Goal: Transaction & Acquisition: Purchase product/service

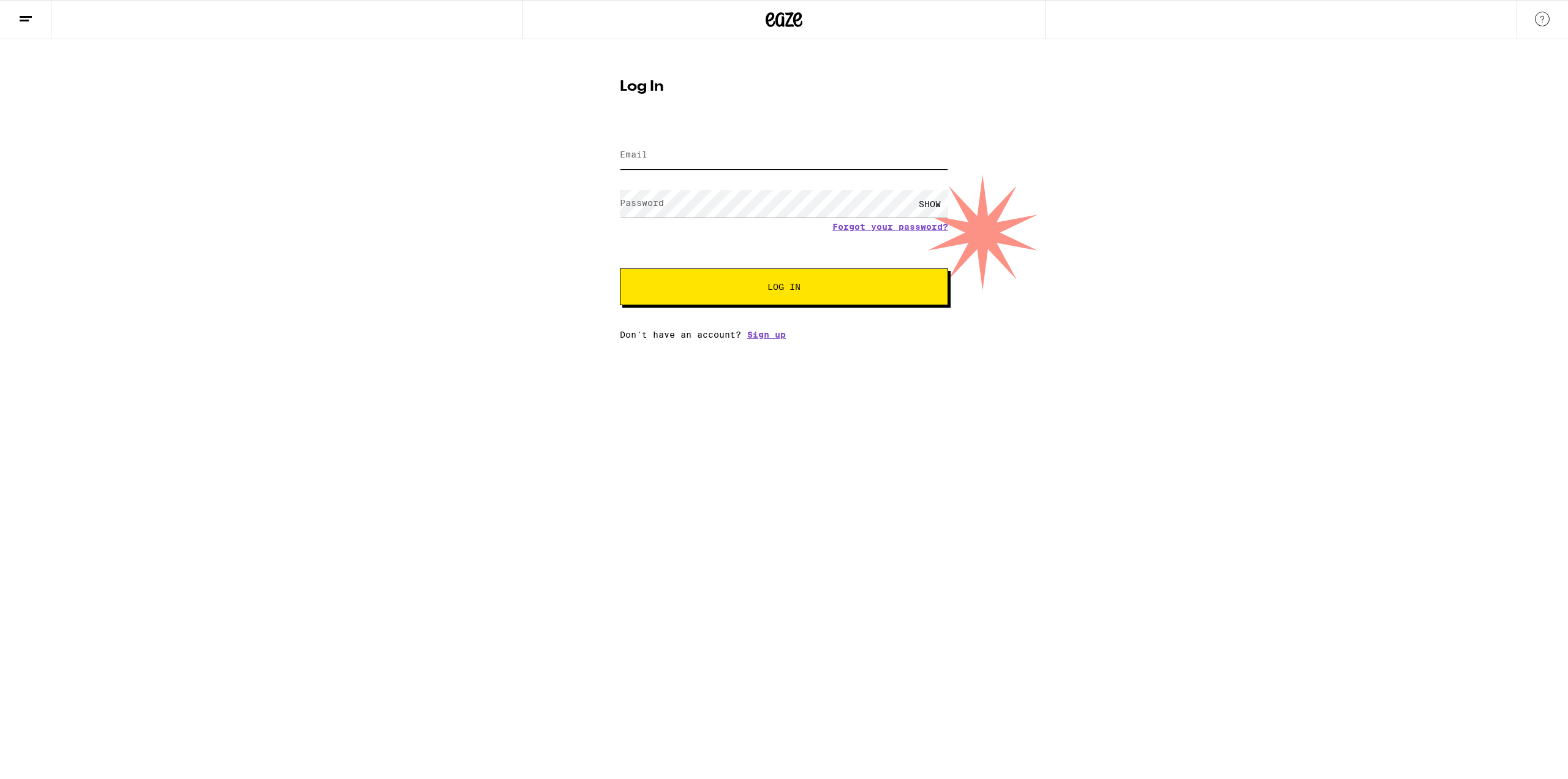
type input "[EMAIL_ADDRESS][DOMAIN_NAME]"
click at [793, 286] on span "Log In" at bounding box center [784, 287] width 33 height 8
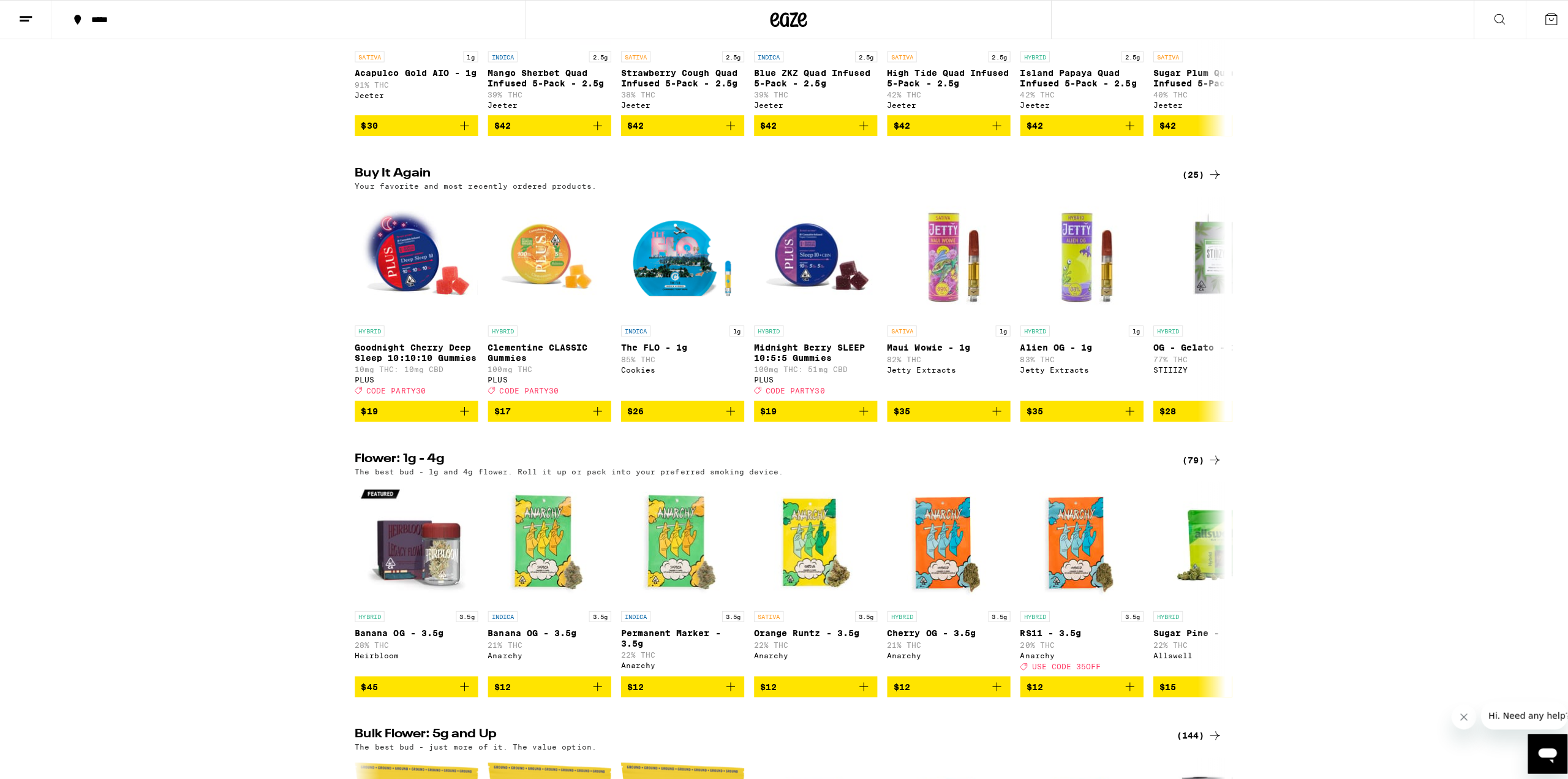
scroll to position [858, 0]
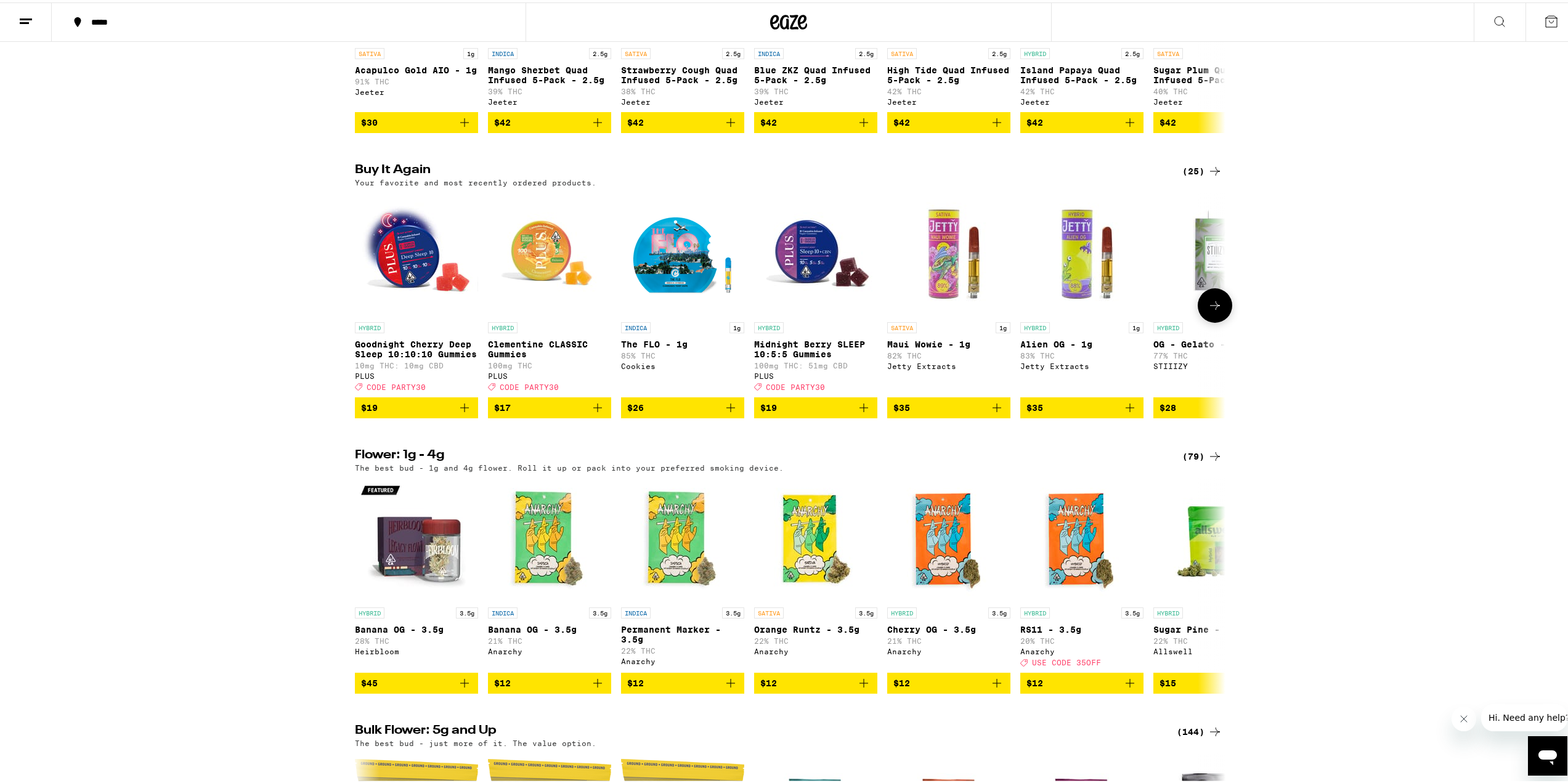
click at [392, 274] on img "Open page for Goodnight Cherry Deep Sleep 10:10:10 Gummies from PLUS" at bounding box center [416, 252] width 123 height 123
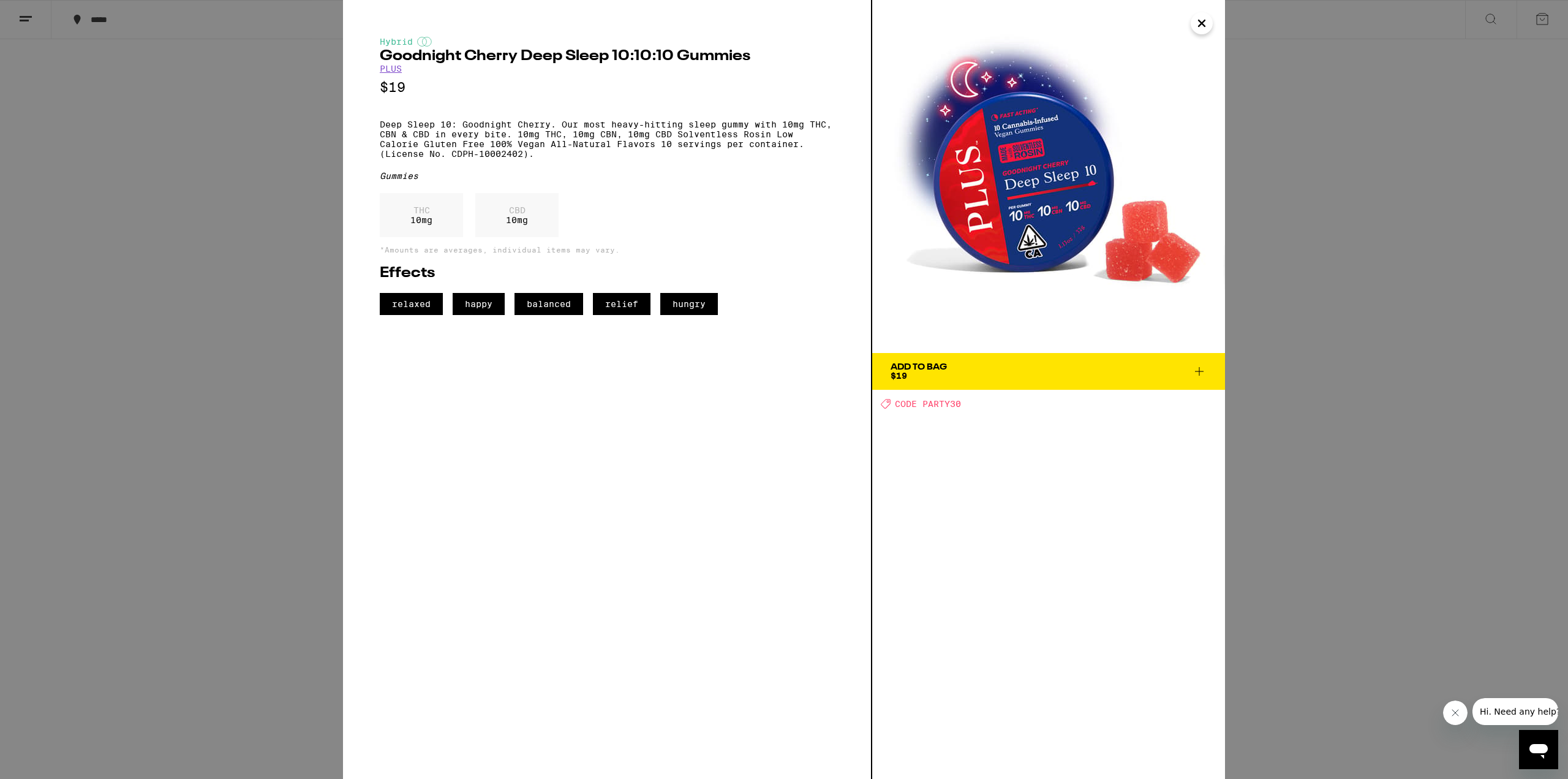
click at [1204, 369] on icon at bounding box center [1199, 371] width 14 height 14
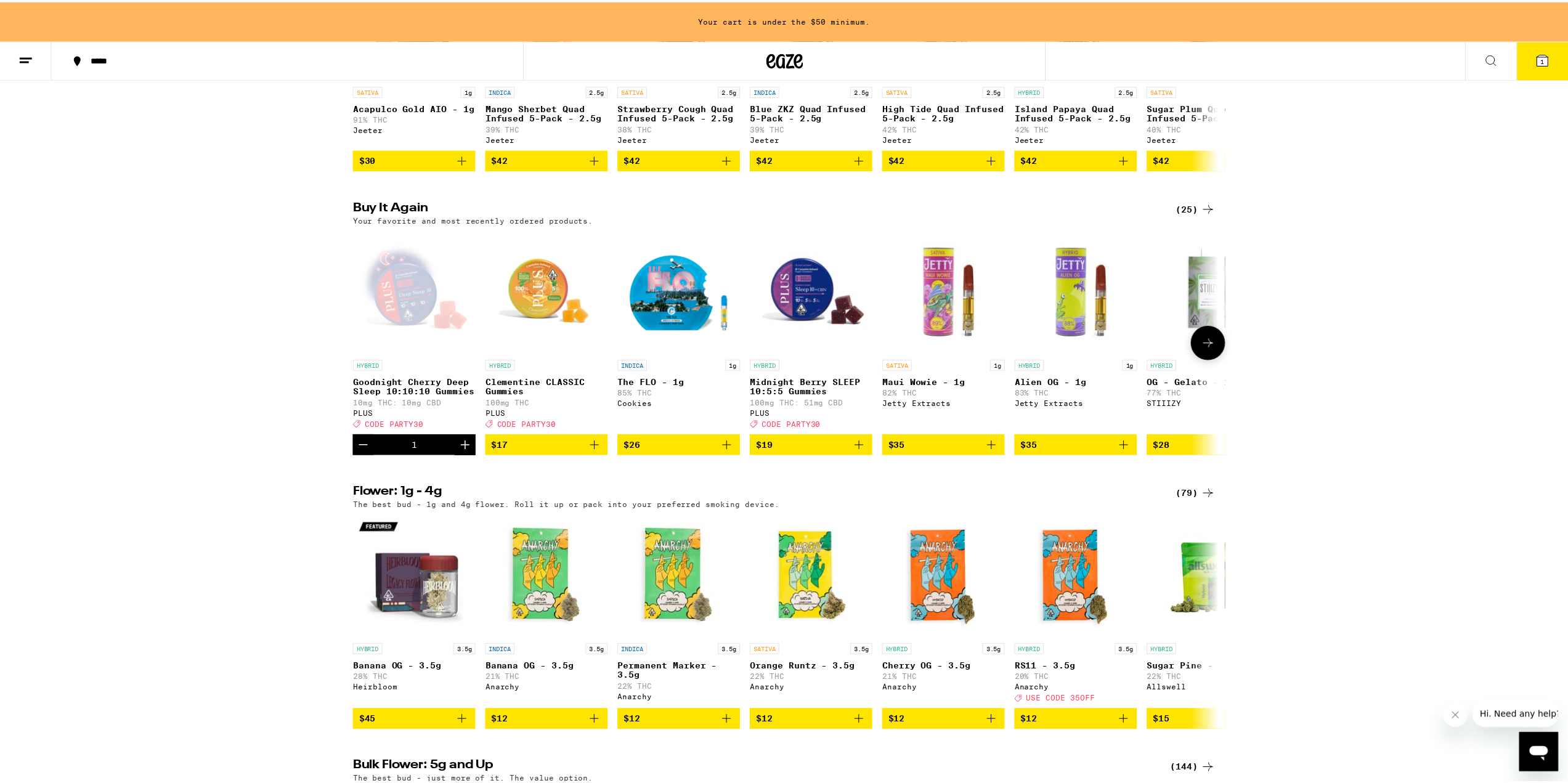
scroll to position [902, 0]
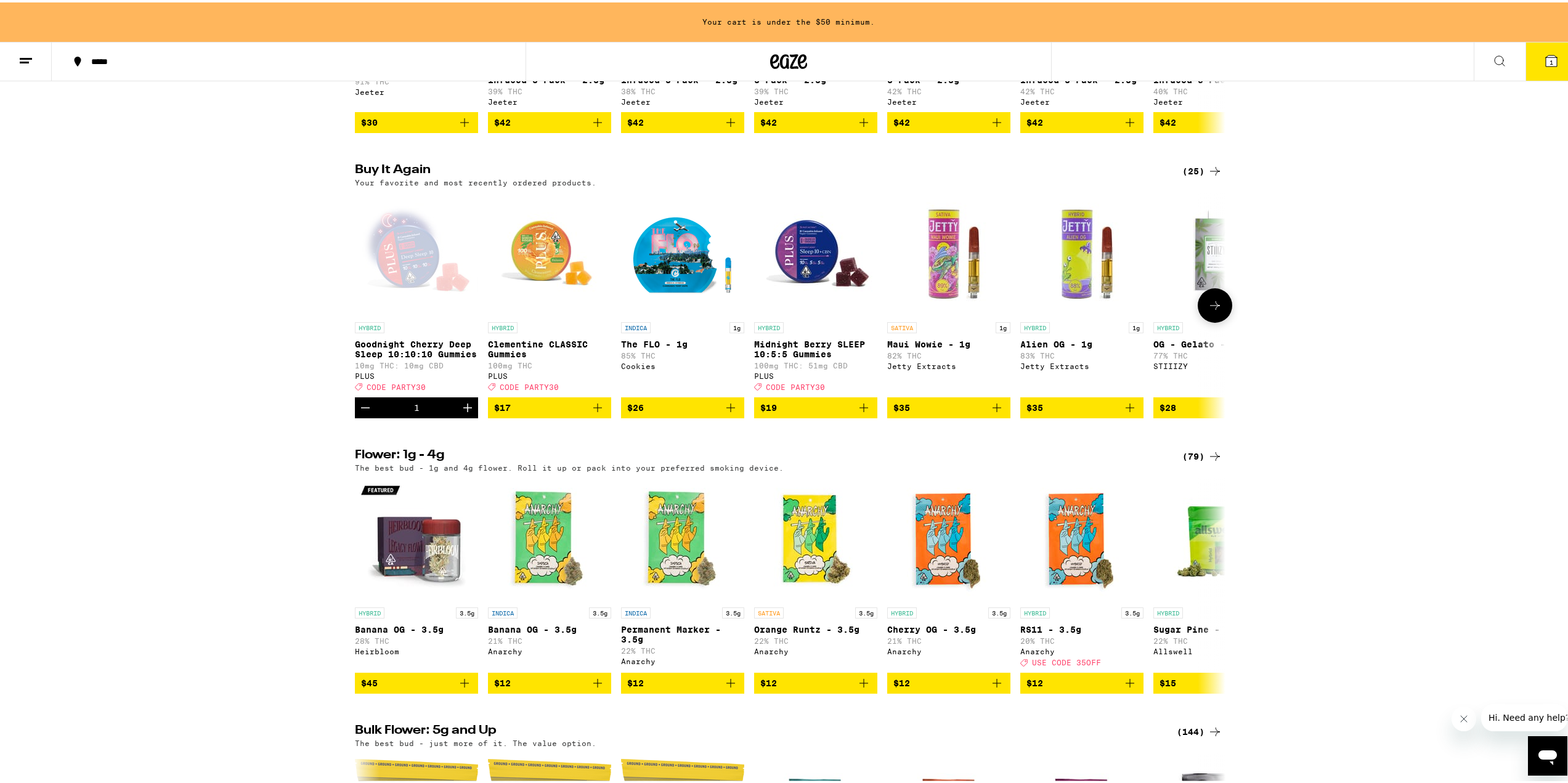
click at [533, 287] on img "Open page for Clementine CLASSIC Gummies from PLUS" at bounding box center [549, 252] width 123 height 123
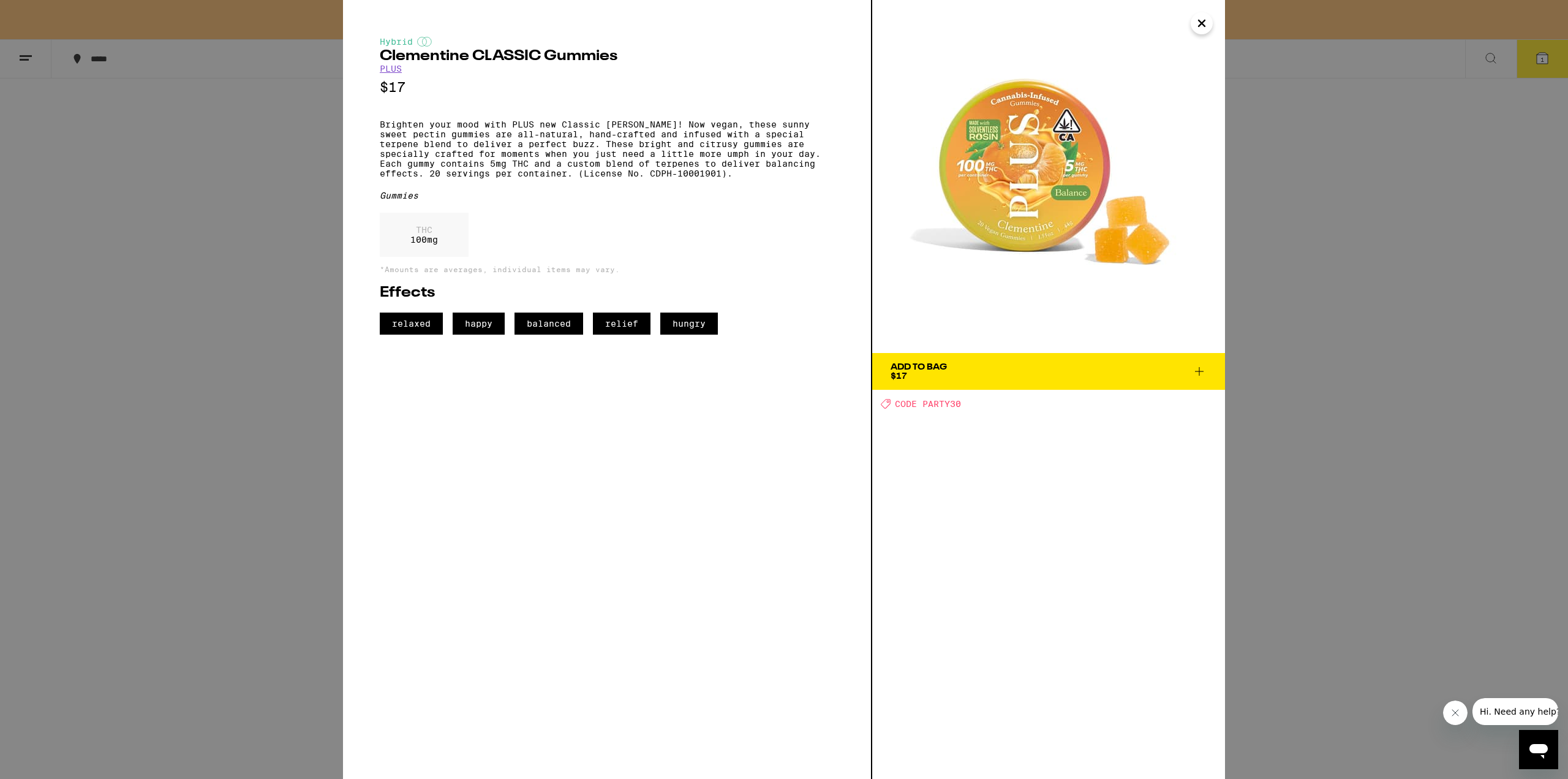
click at [1196, 366] on icon at bounding box center [1199, 371] width 14 height 14
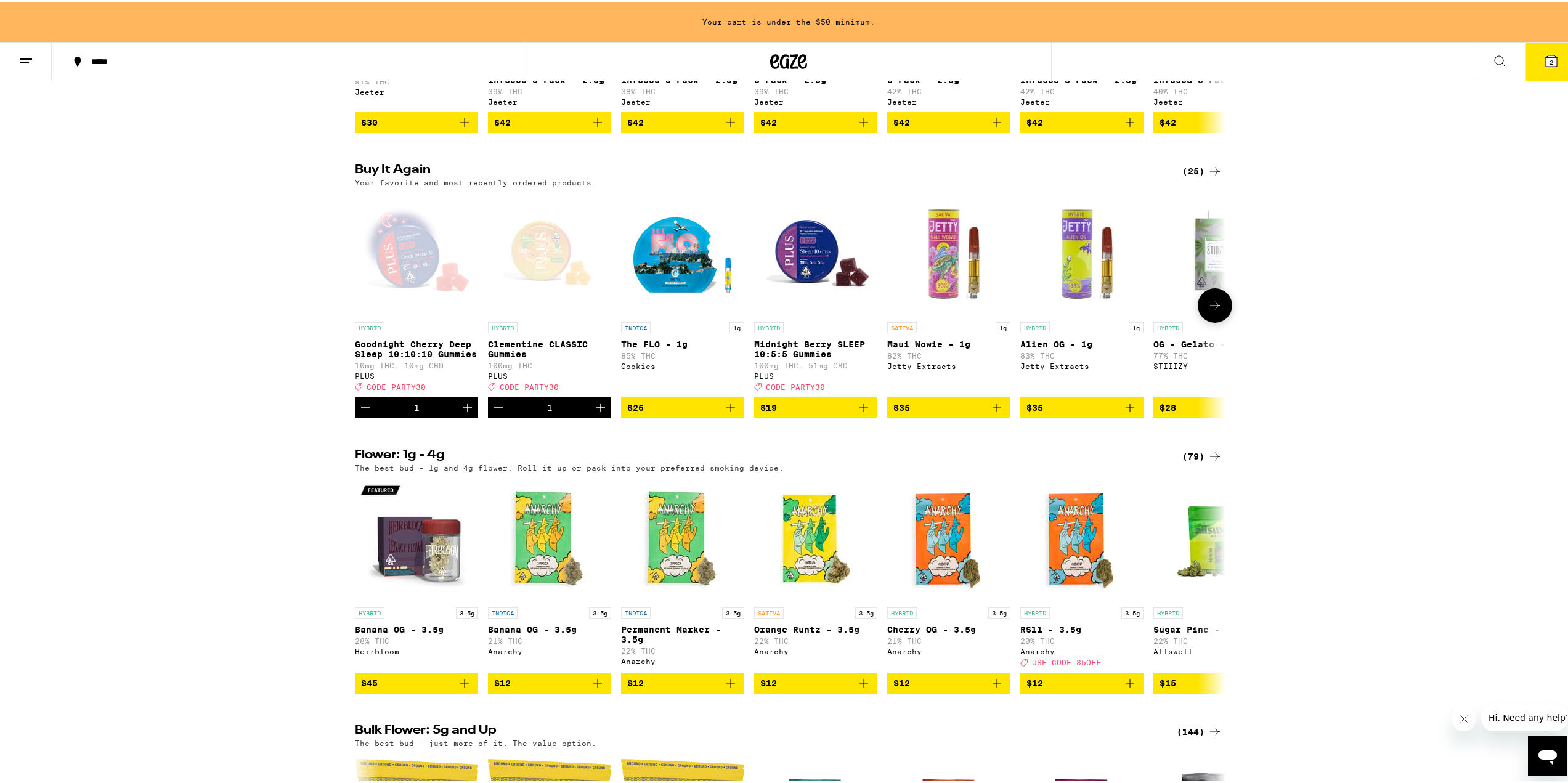
click at [398, 314] on div "Open page for Goodnight Cherry Deep Sleep 10:10:10 Gummies from PLUS" at bounding box center [416, 252] width 123 height 123
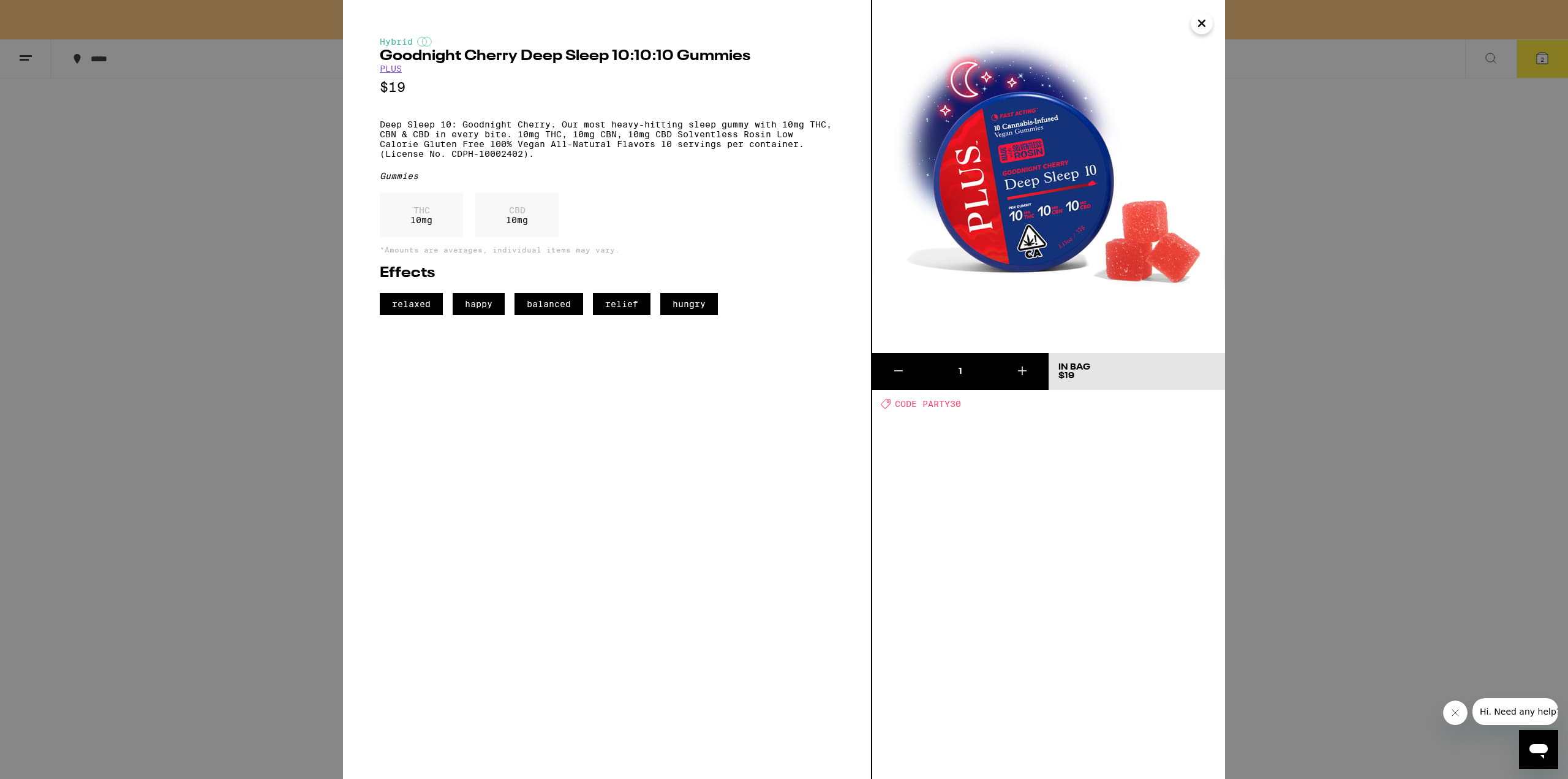
click at [1205, 22] on icon "Close" at bounding box center [1201, 23] width 14 height 19
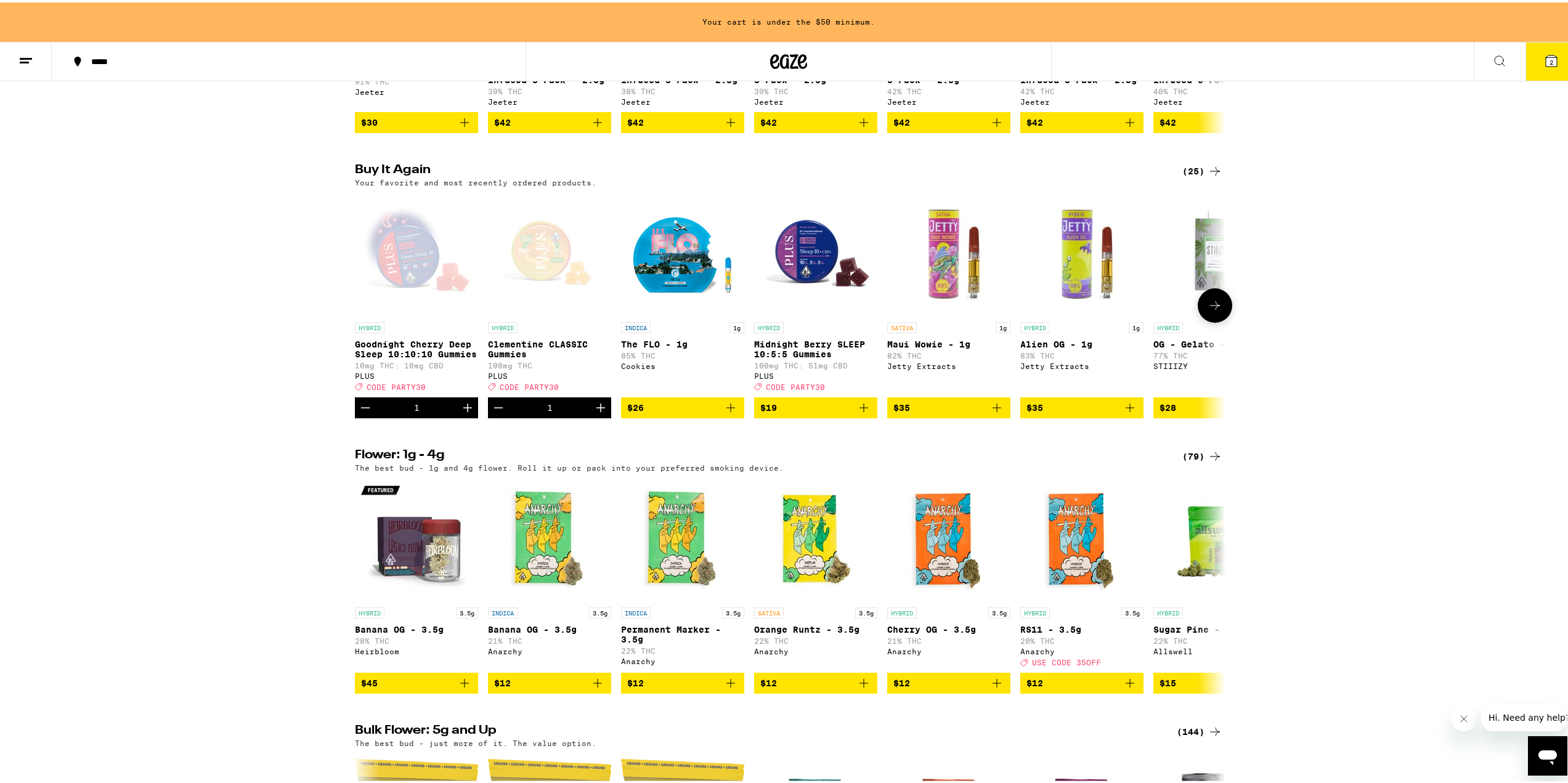
click at [1219, 321] on button at bounding box center [1215, 303] width 35 height 35
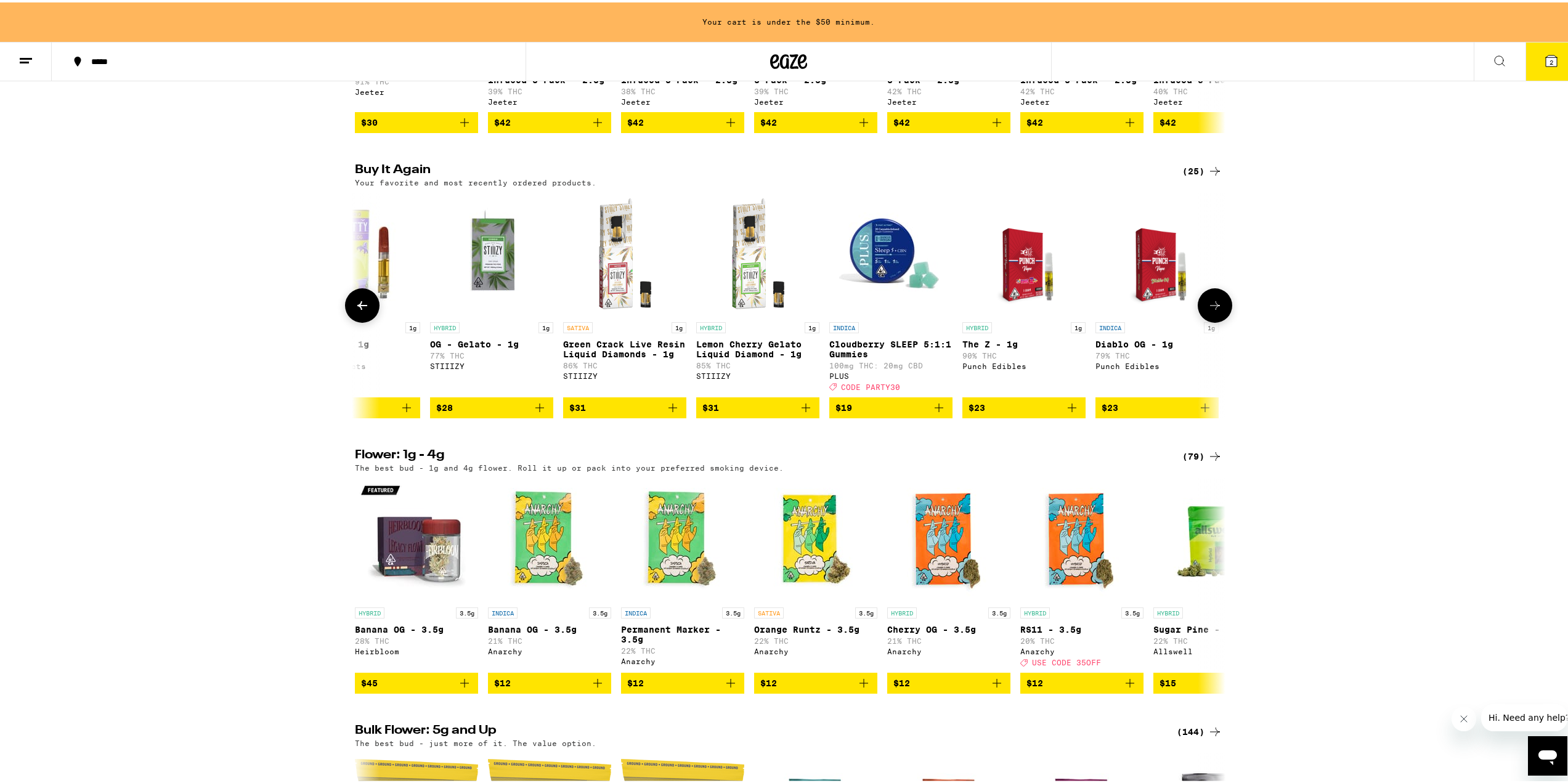
scroll to position [0, 733]
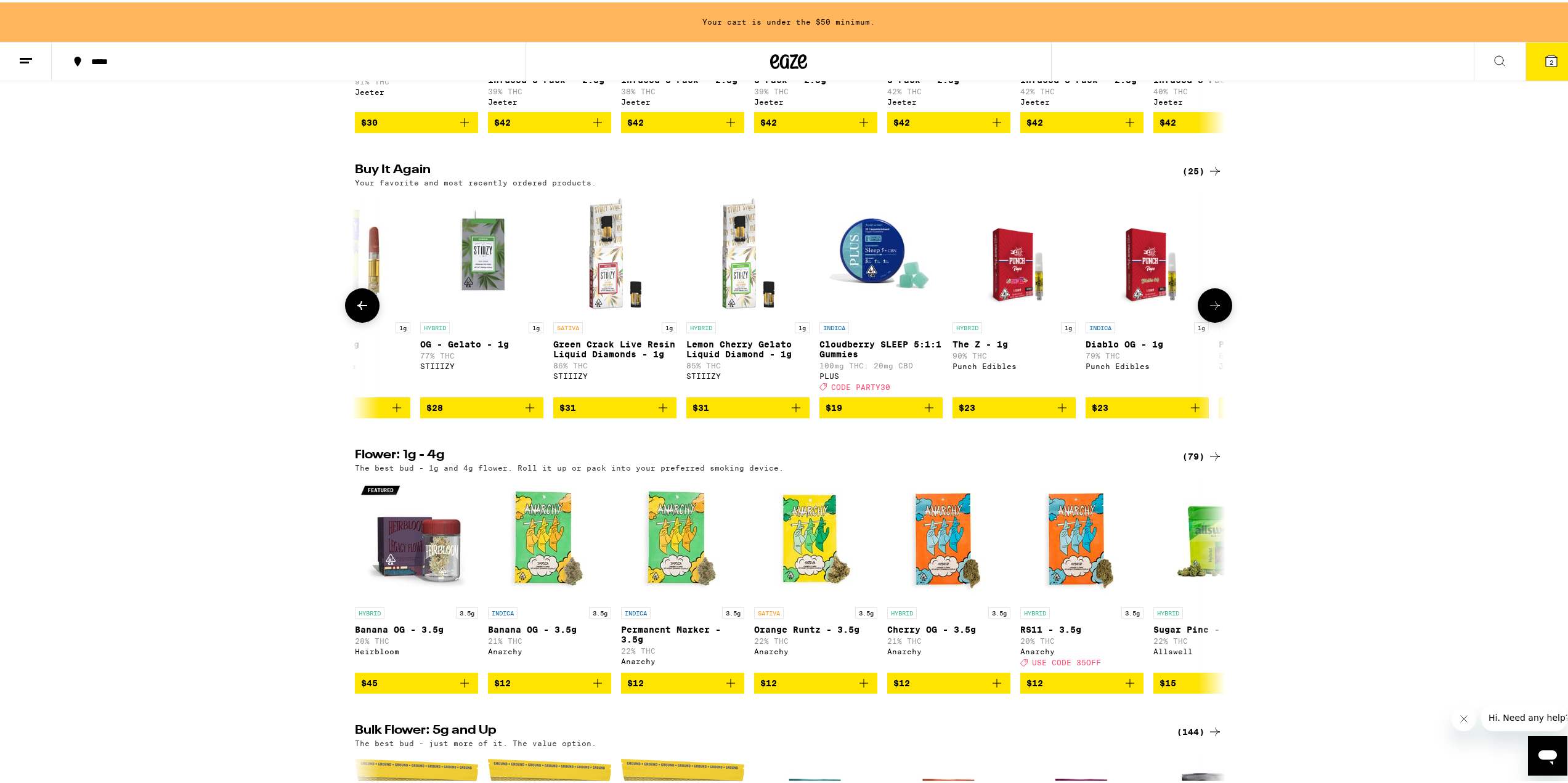
click at [1219, 321] on button at bounding box center [1215, 303] width 35 height 35
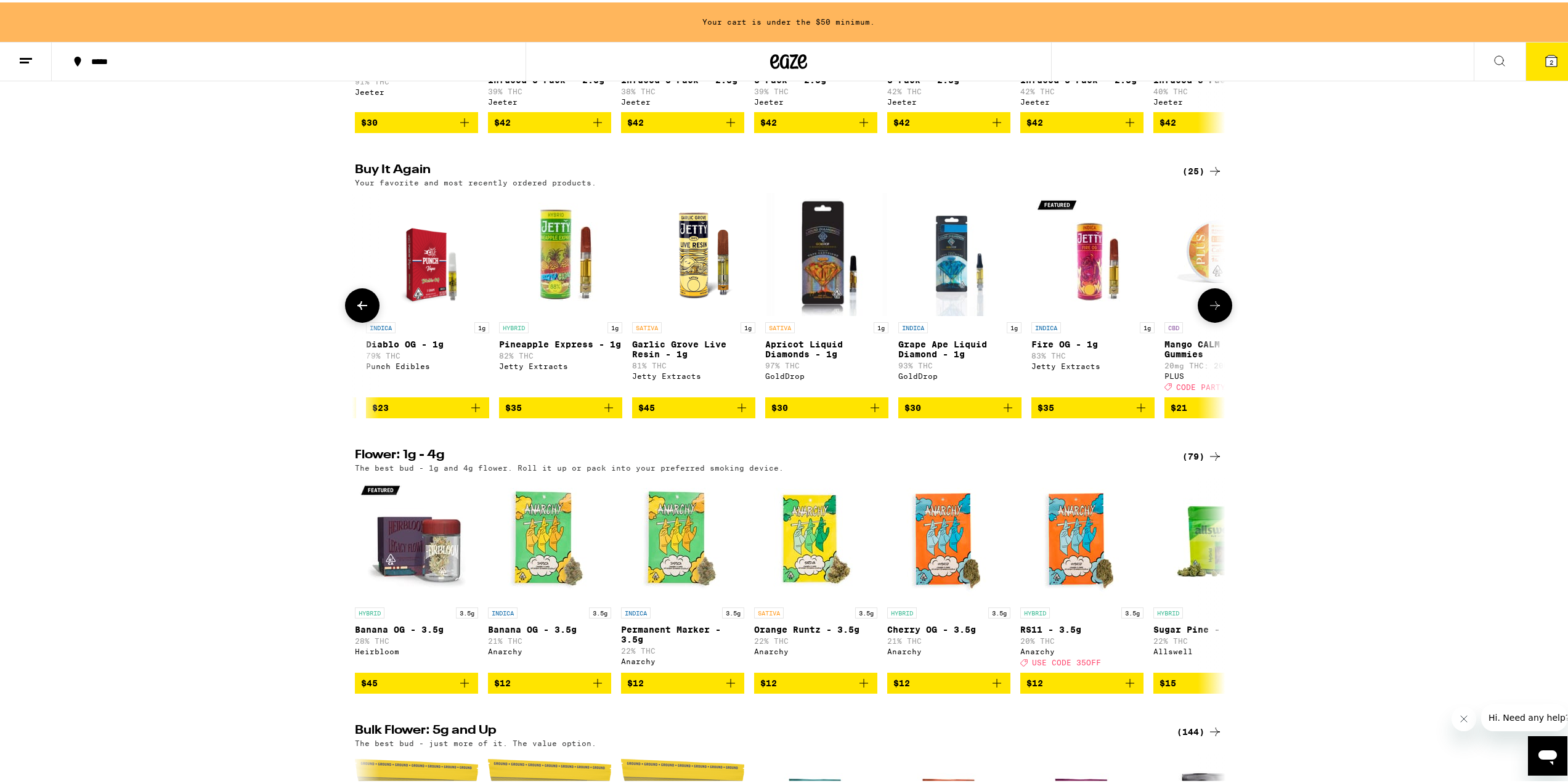
scroll to position [0, 1466]
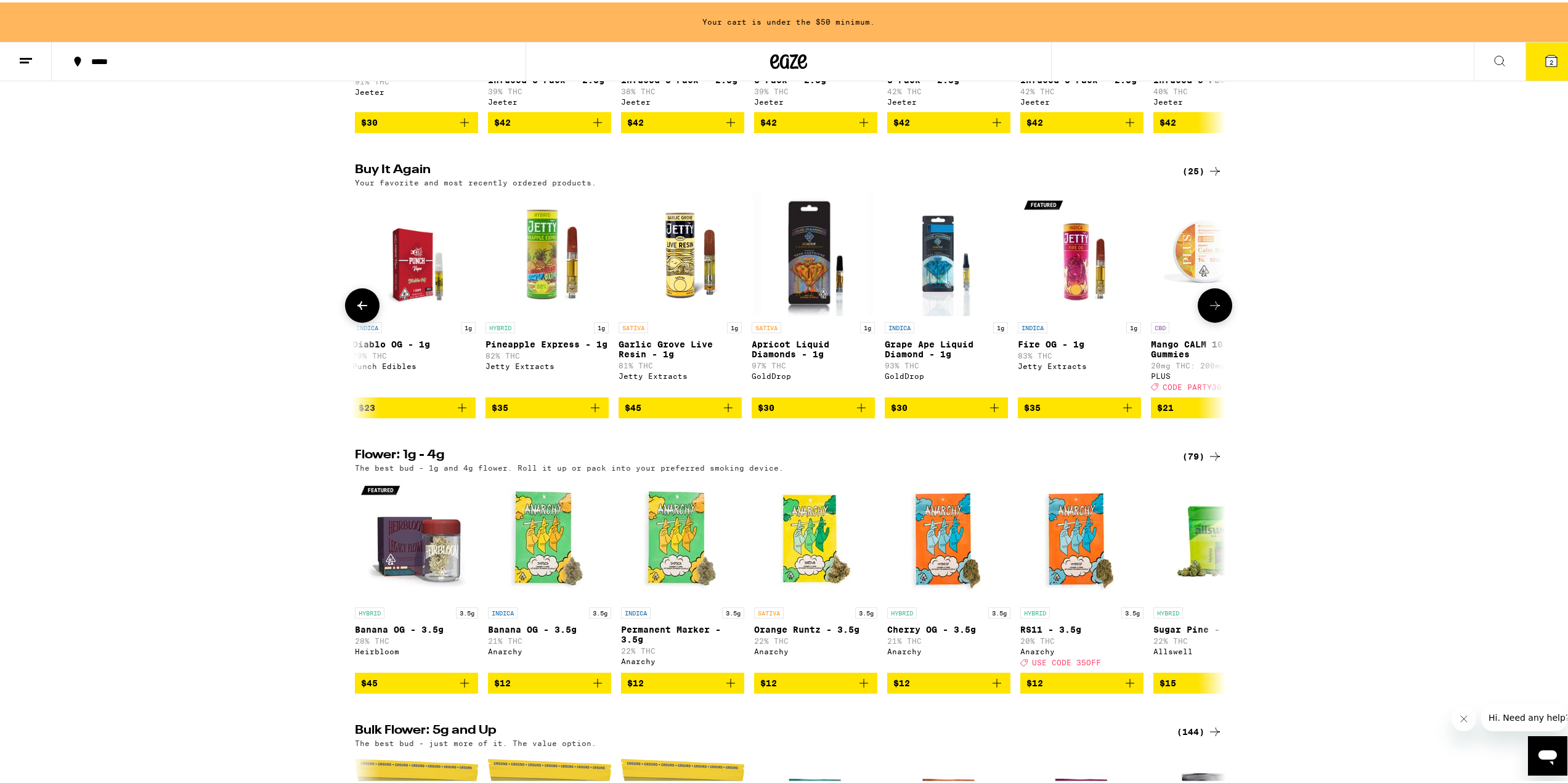
click at [1219, 321] on button at bounding box center [1215, 303] width 35 height 35
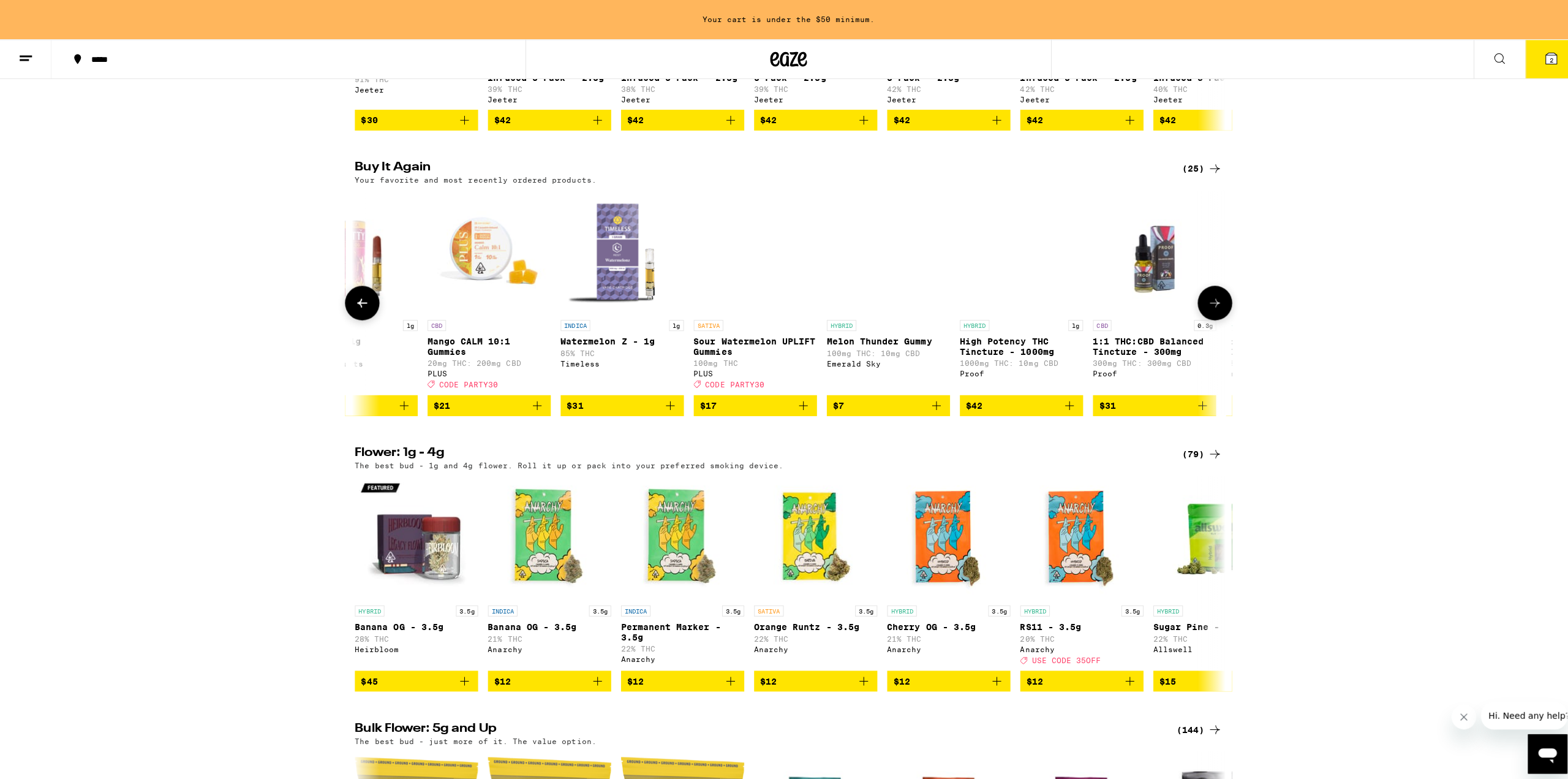
scroll to position [0, 2186]
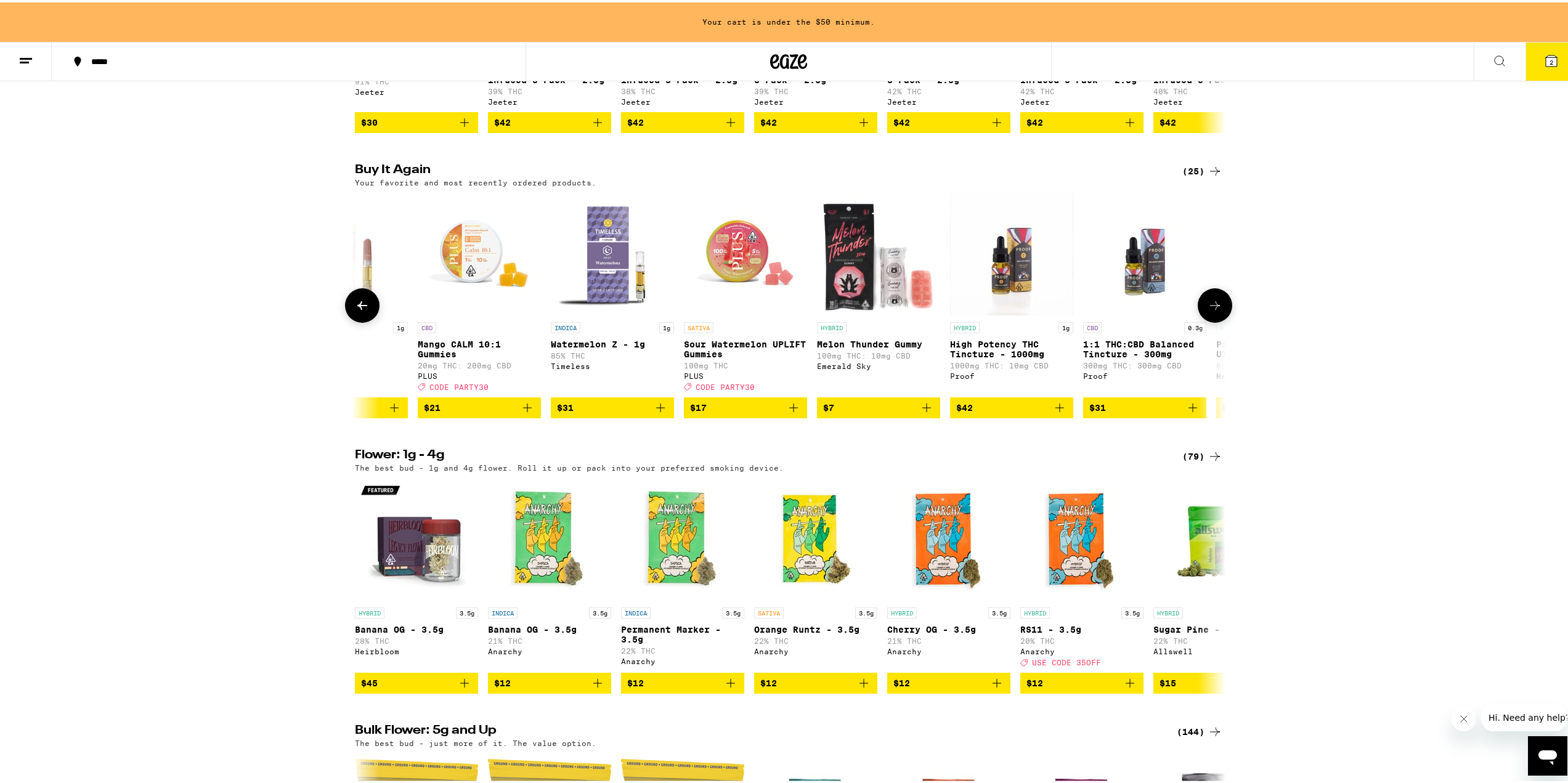
click at [739, 294] on img "Open page for Sour Watermelon UPLIFT Gummies from PLUS" at bounding box center [745, 252] width 123 height 123
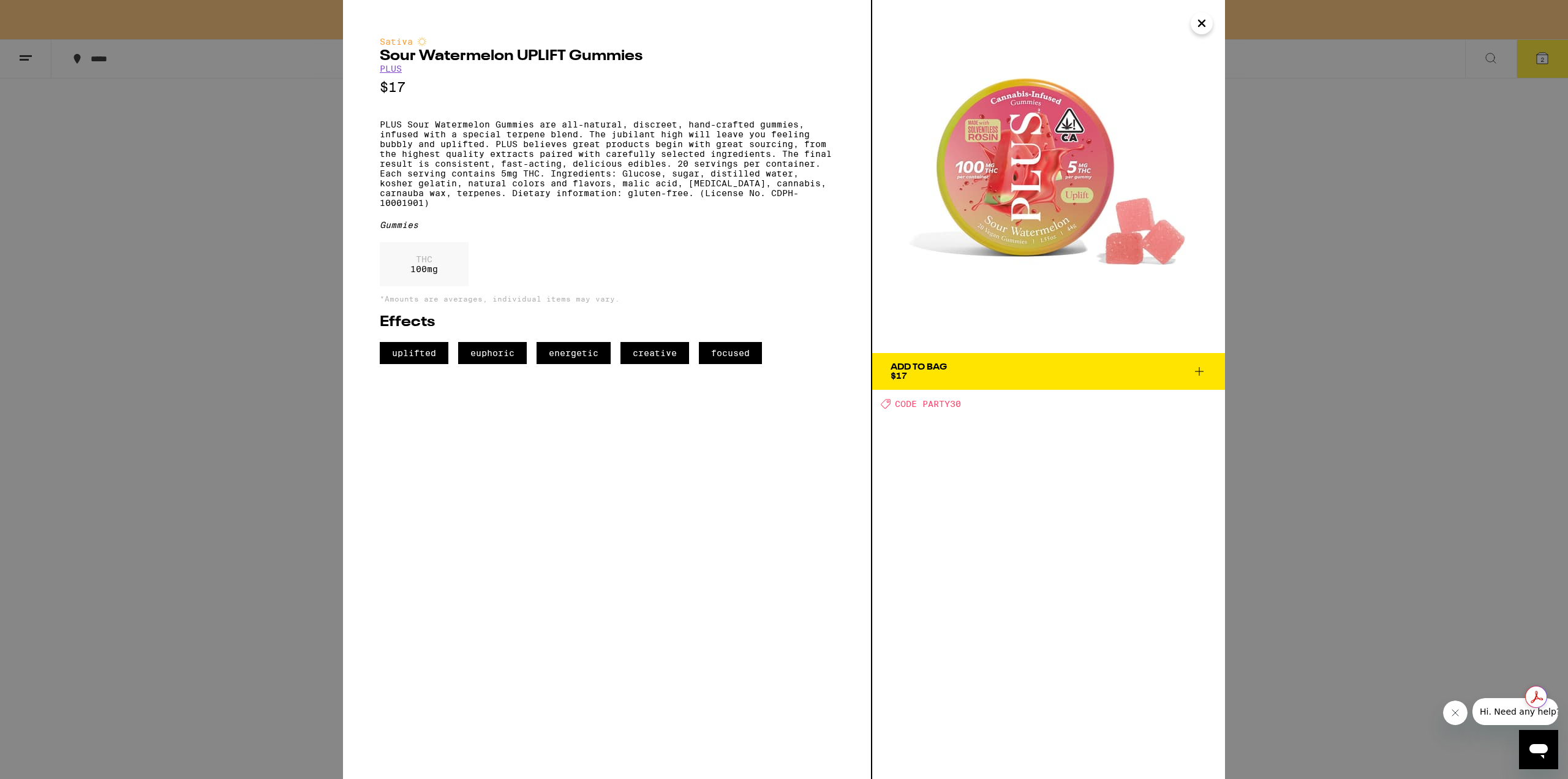
click at [1201, 373] on icon at bounding box center [1199, 371] width 14 height 14
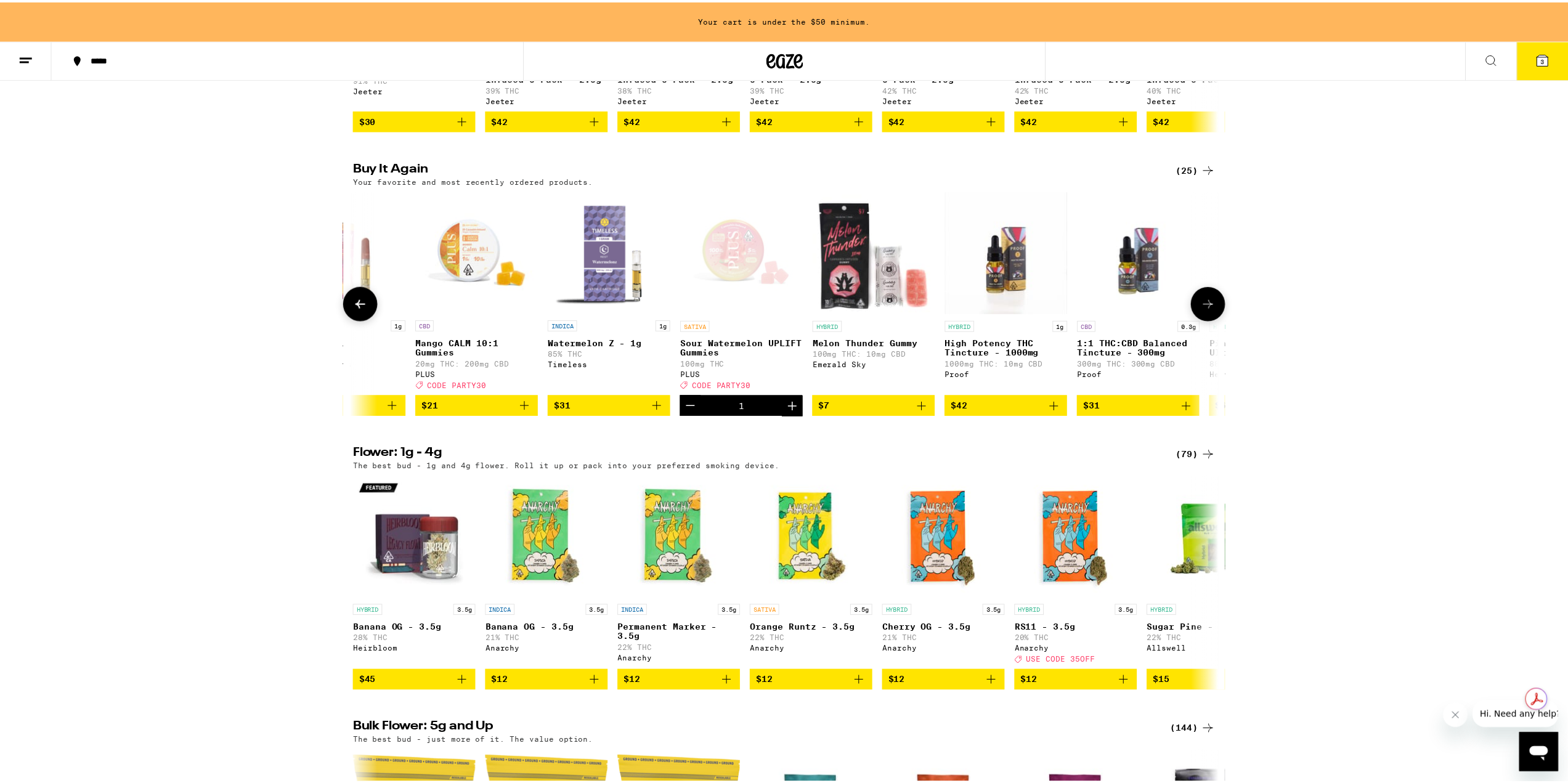
scroll to position [862, 0]
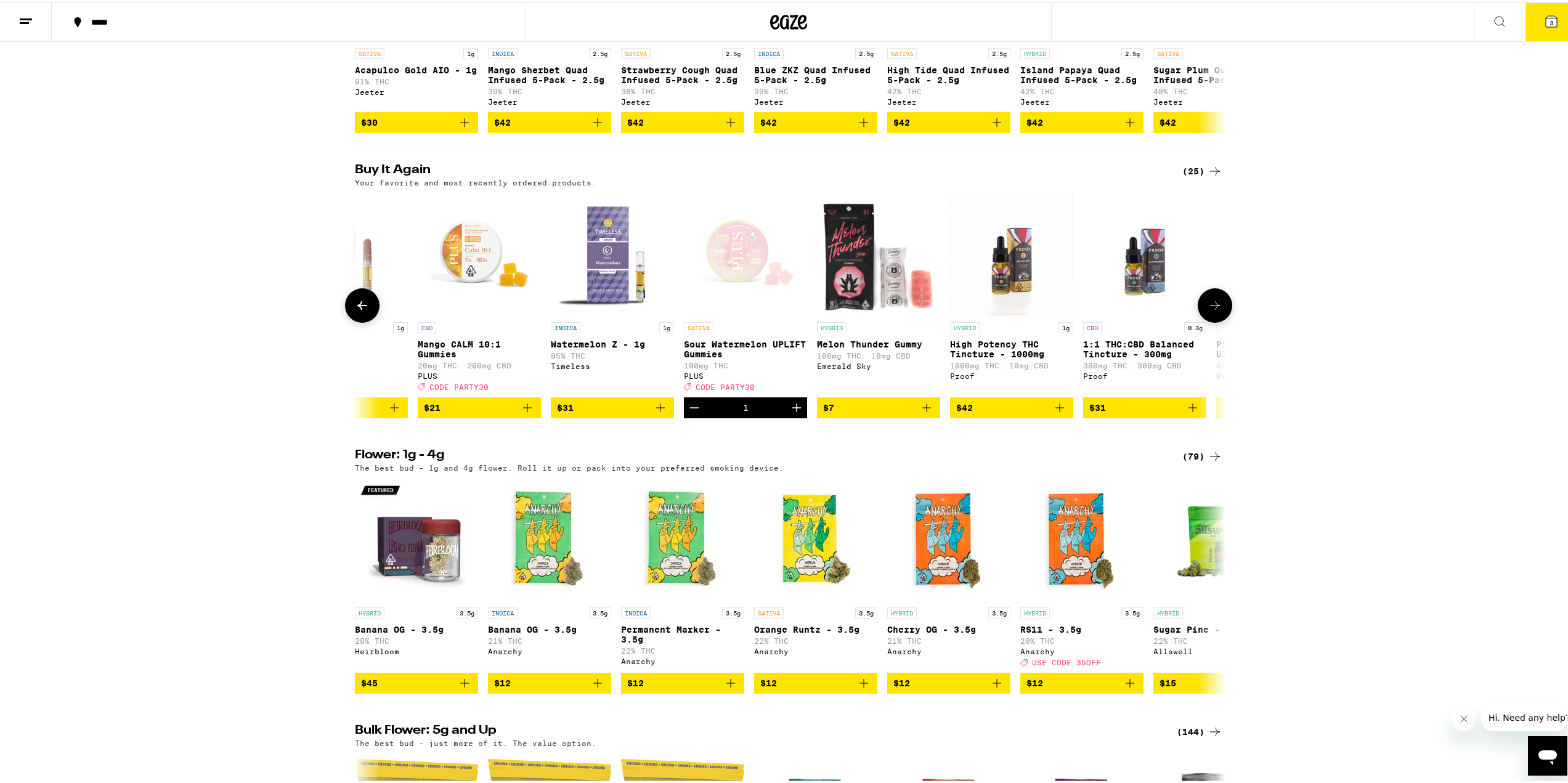
click at [1215, 310] on icon at bounding box center [1214, 303] width 15 height 15
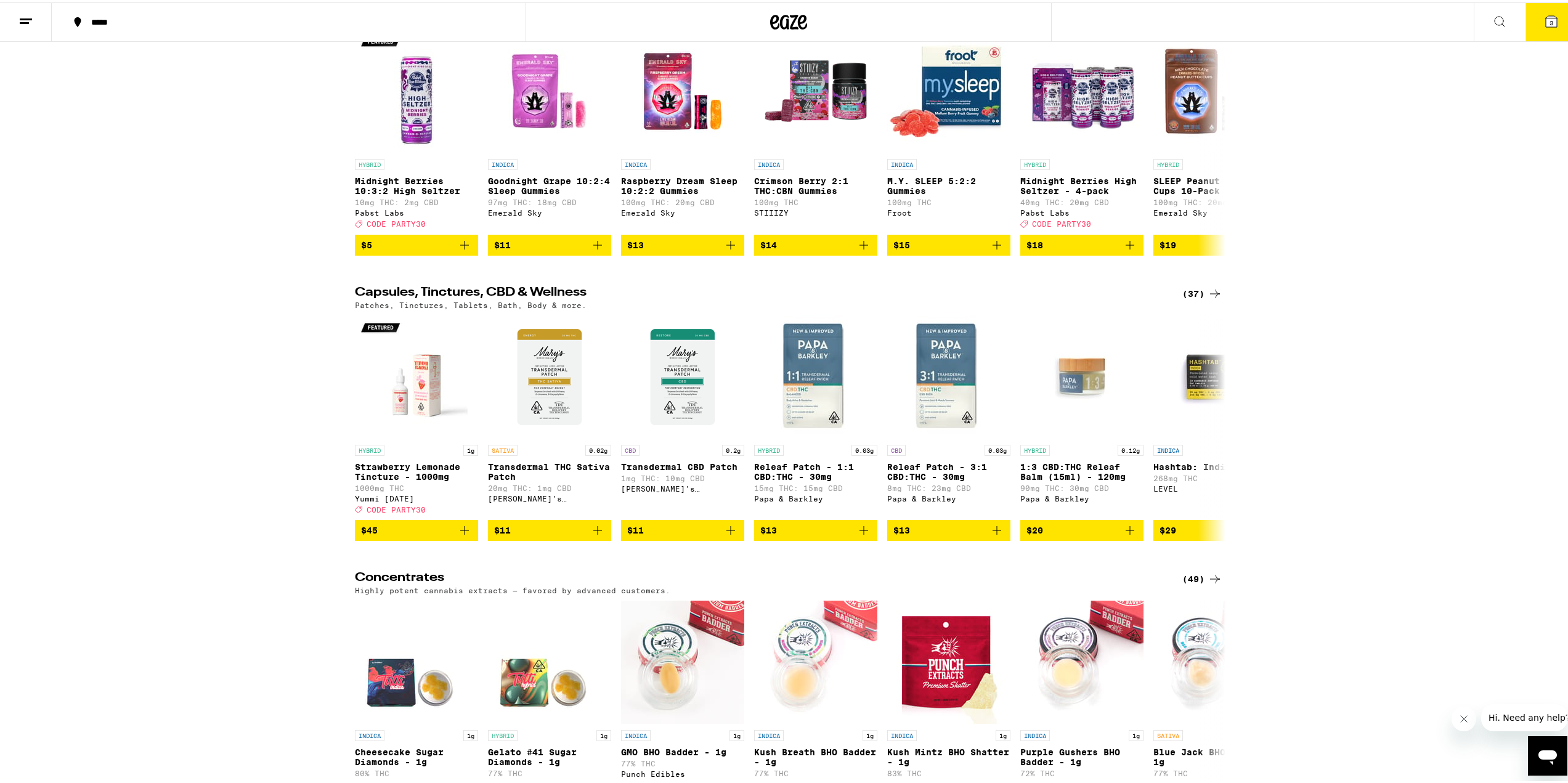
scroll to position [4681, 0]
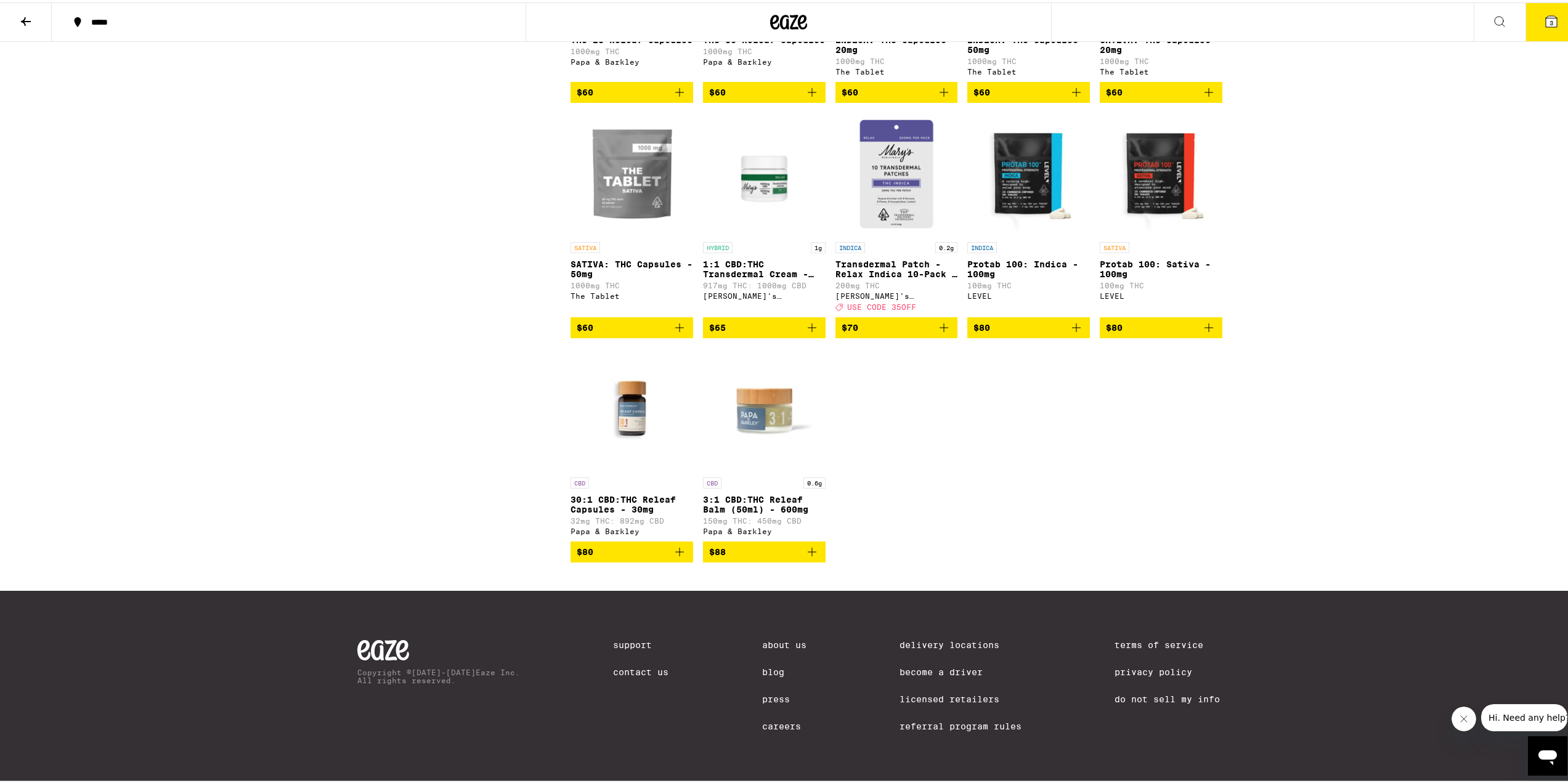
scroll to position [1513, 0]
click at [25, 20] on icon at bounding box center [26, 19] width 10 height 8
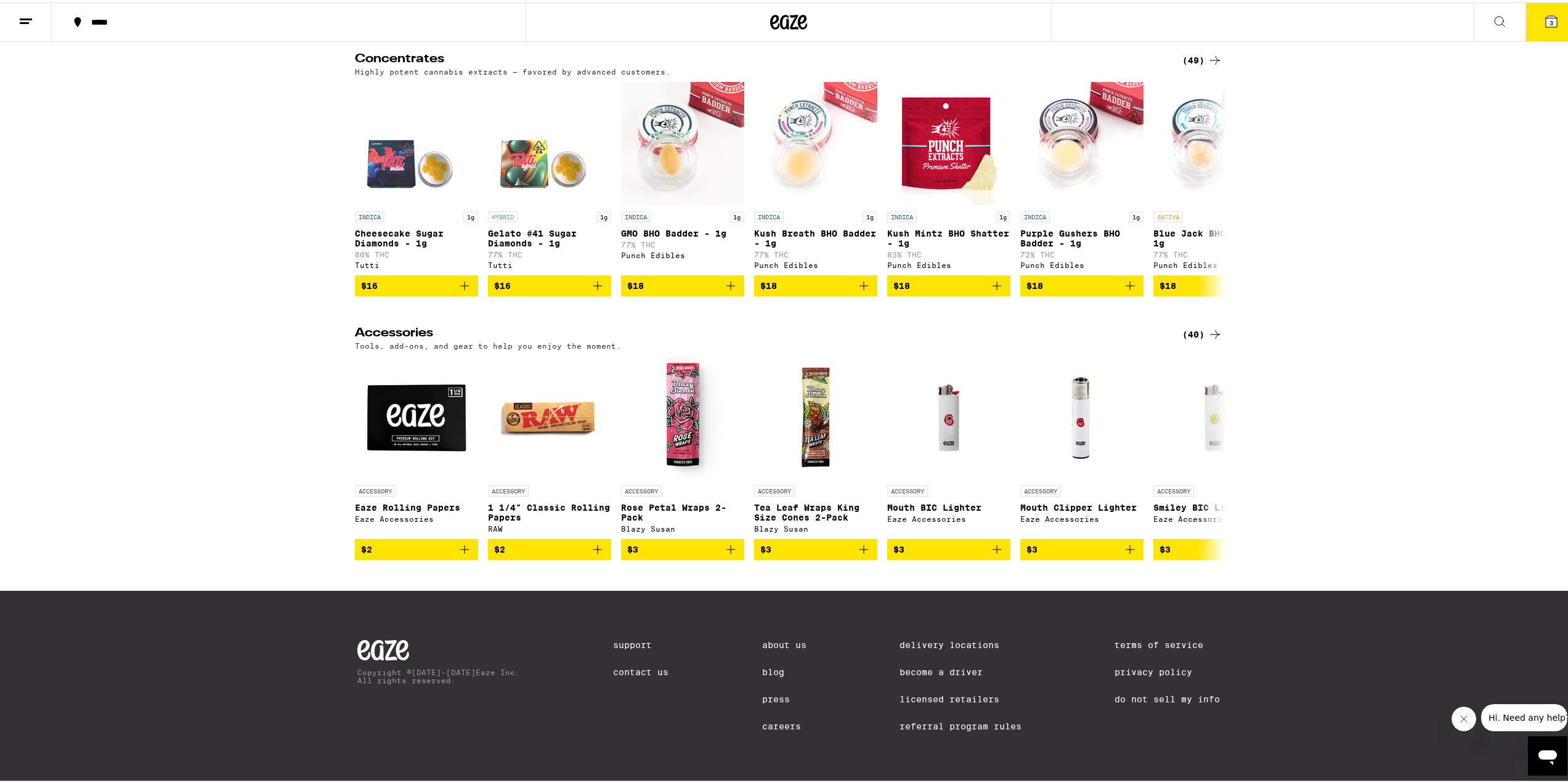
scroll to position [5045, 0]
click at [1188, 339] on div "(40)" at bounding box center [1202, 332] width 40 height 15
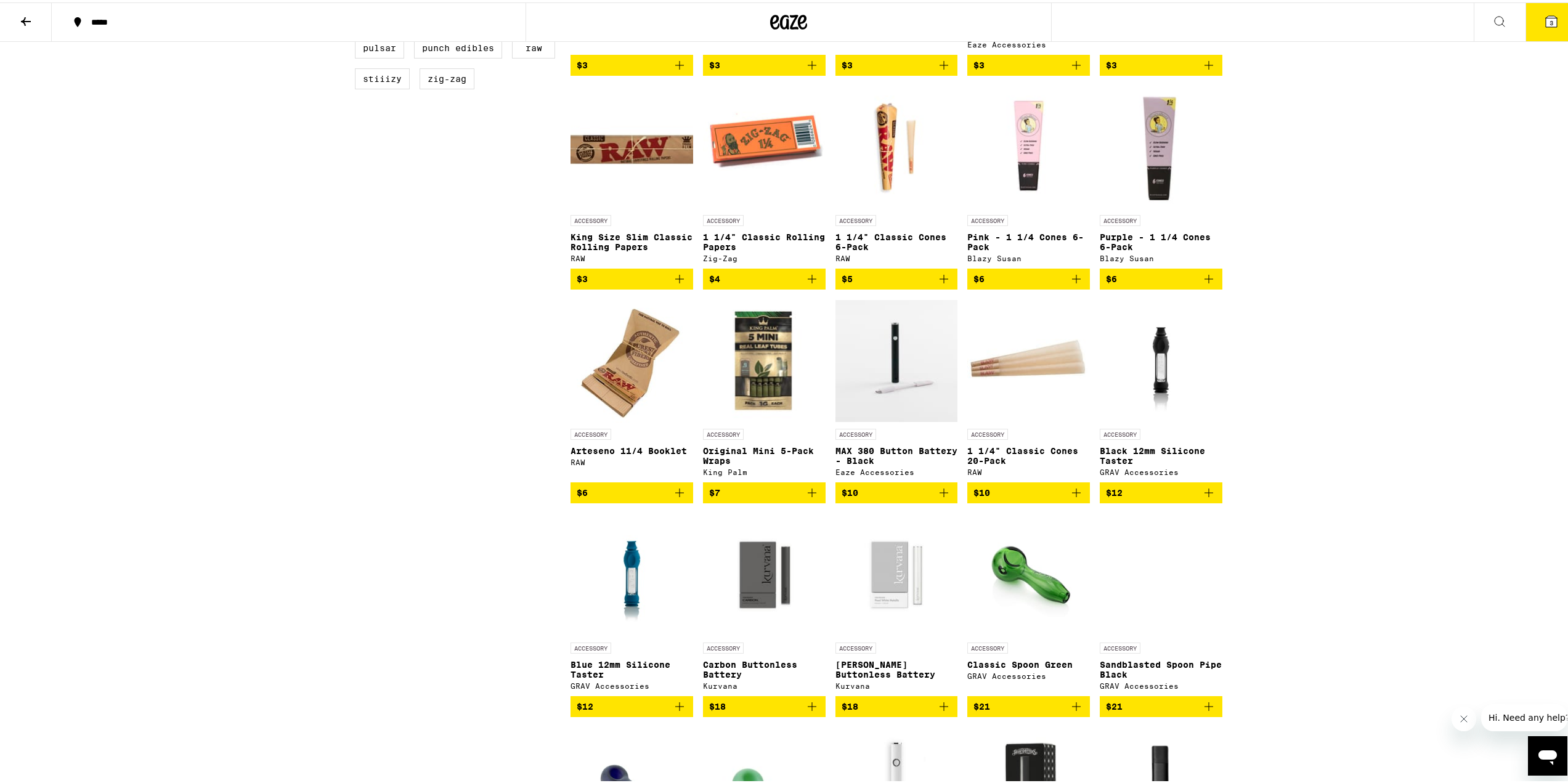
scroll to position [504, 0]
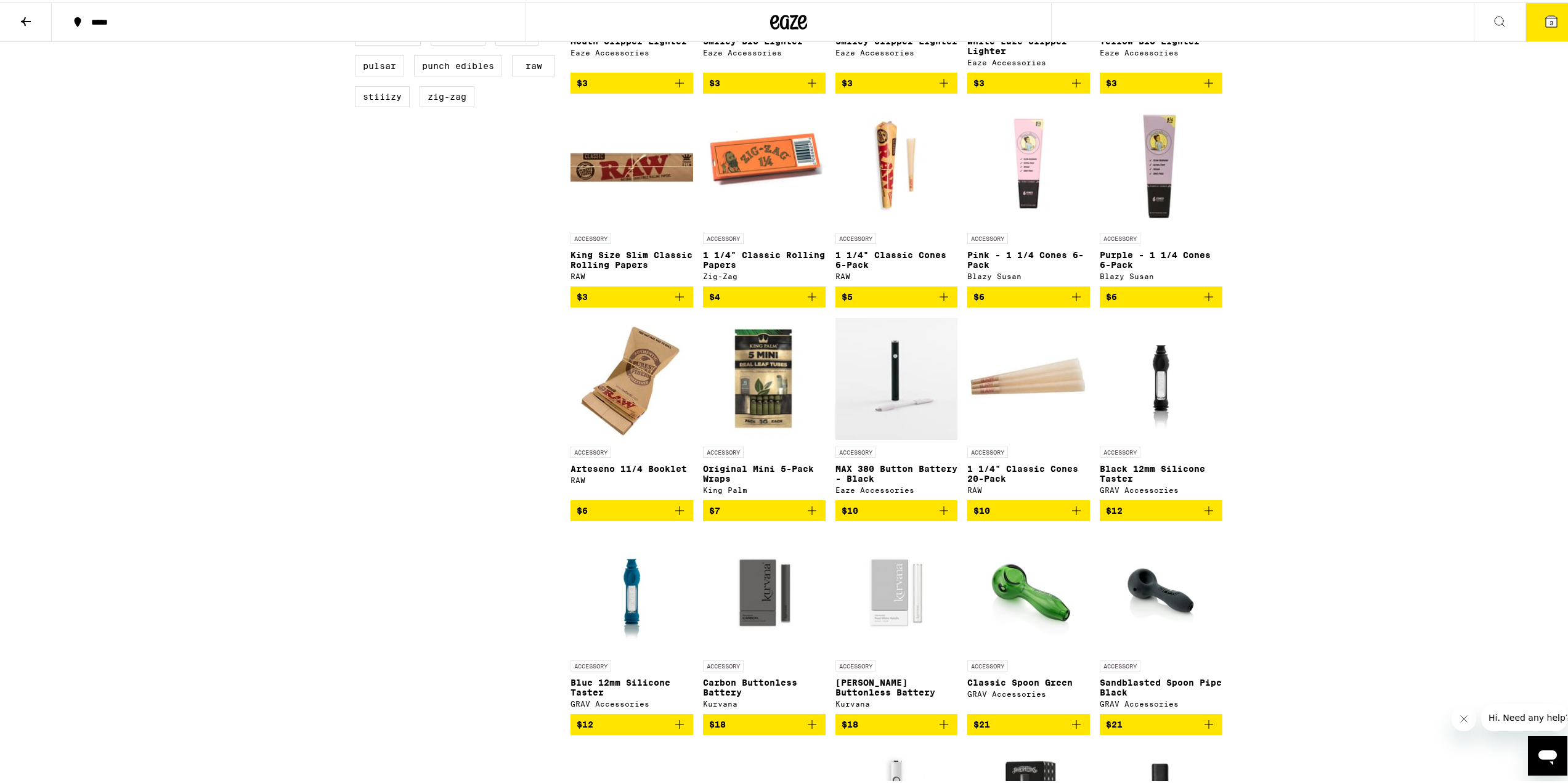
click at [772, 405] on img "Open page for Original Mini 5-Pack Wraps from King Palm" at bounding box center [764, 376] width 122 height 123
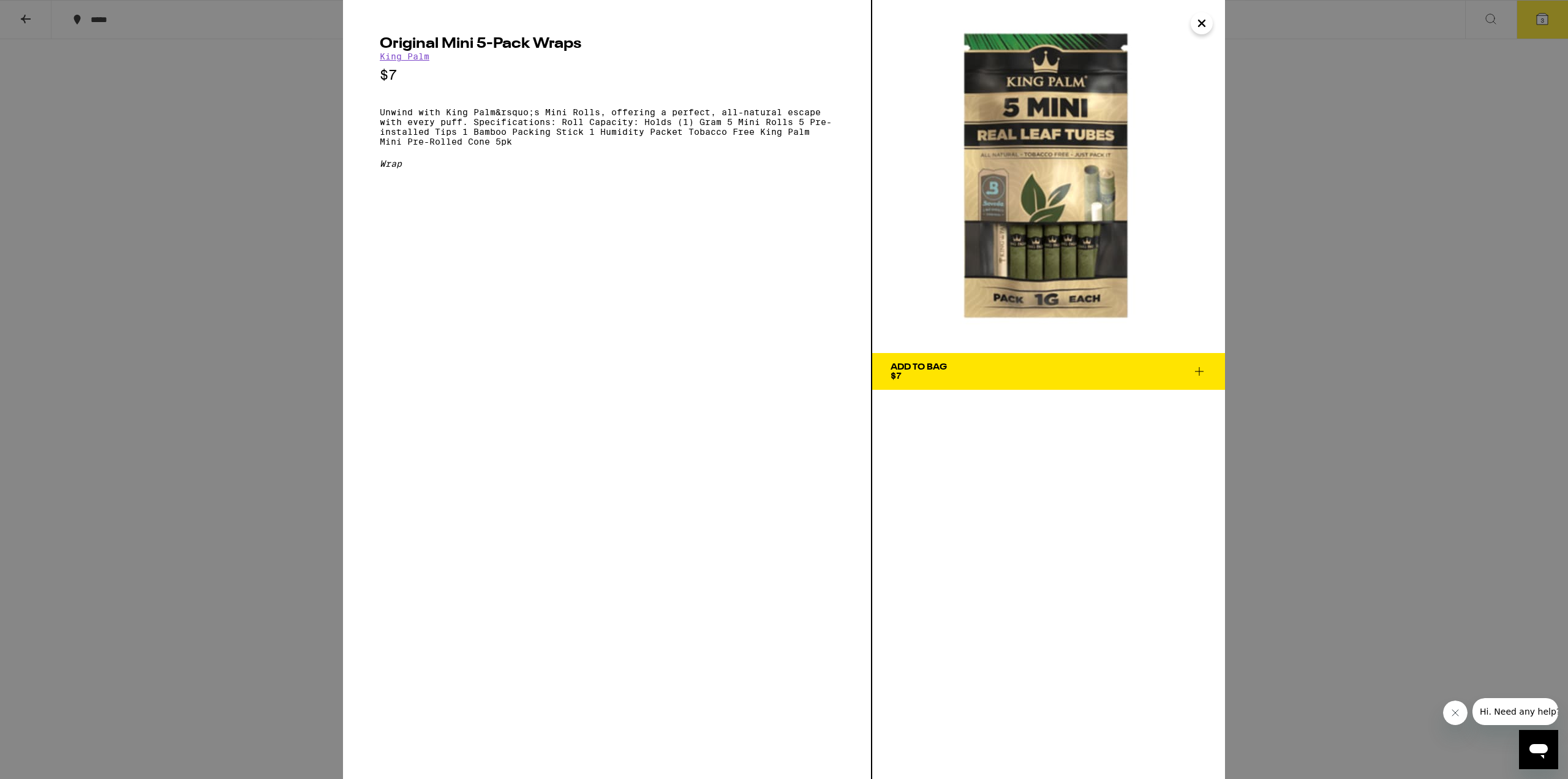
click at [1198, 22] on icon "Close" at bounding box center [1201, 23] width 14 height 19
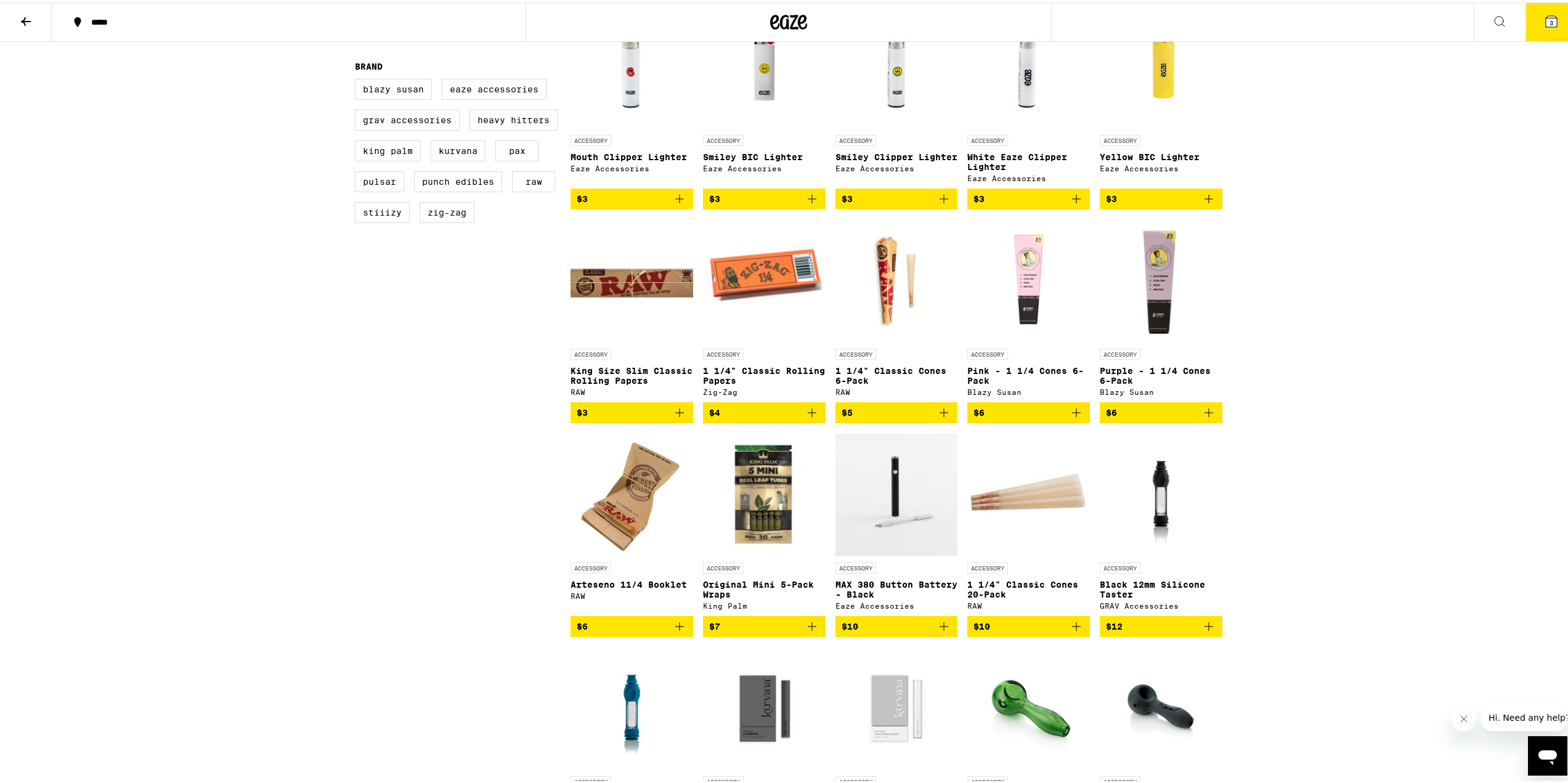
scroll to position [381, 0]
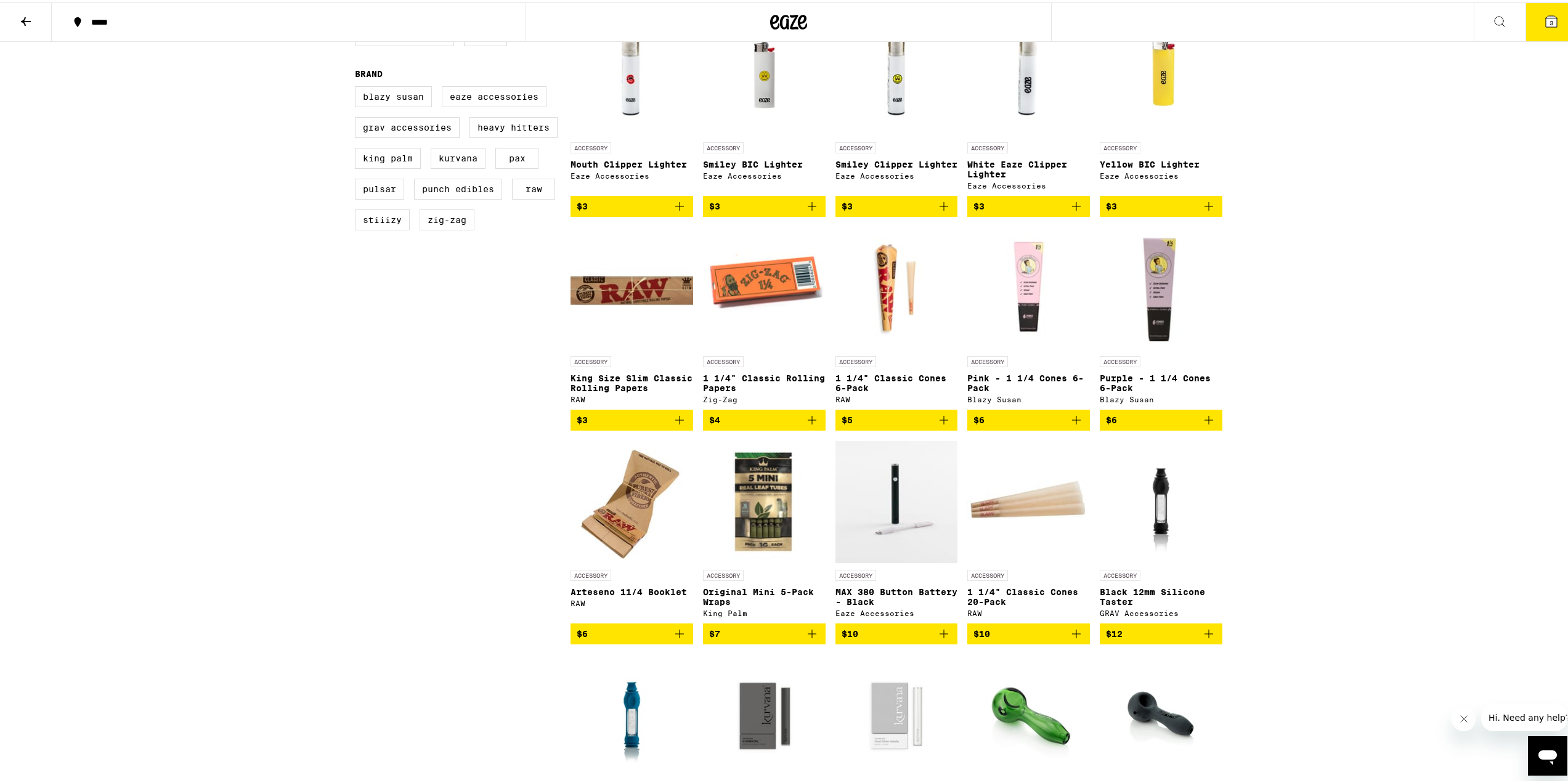
click at [630, 294] on img "Open page for King Size Slim Classic Rolling Papers from RAW" at bounding box center [631, 285] width 122 height 123
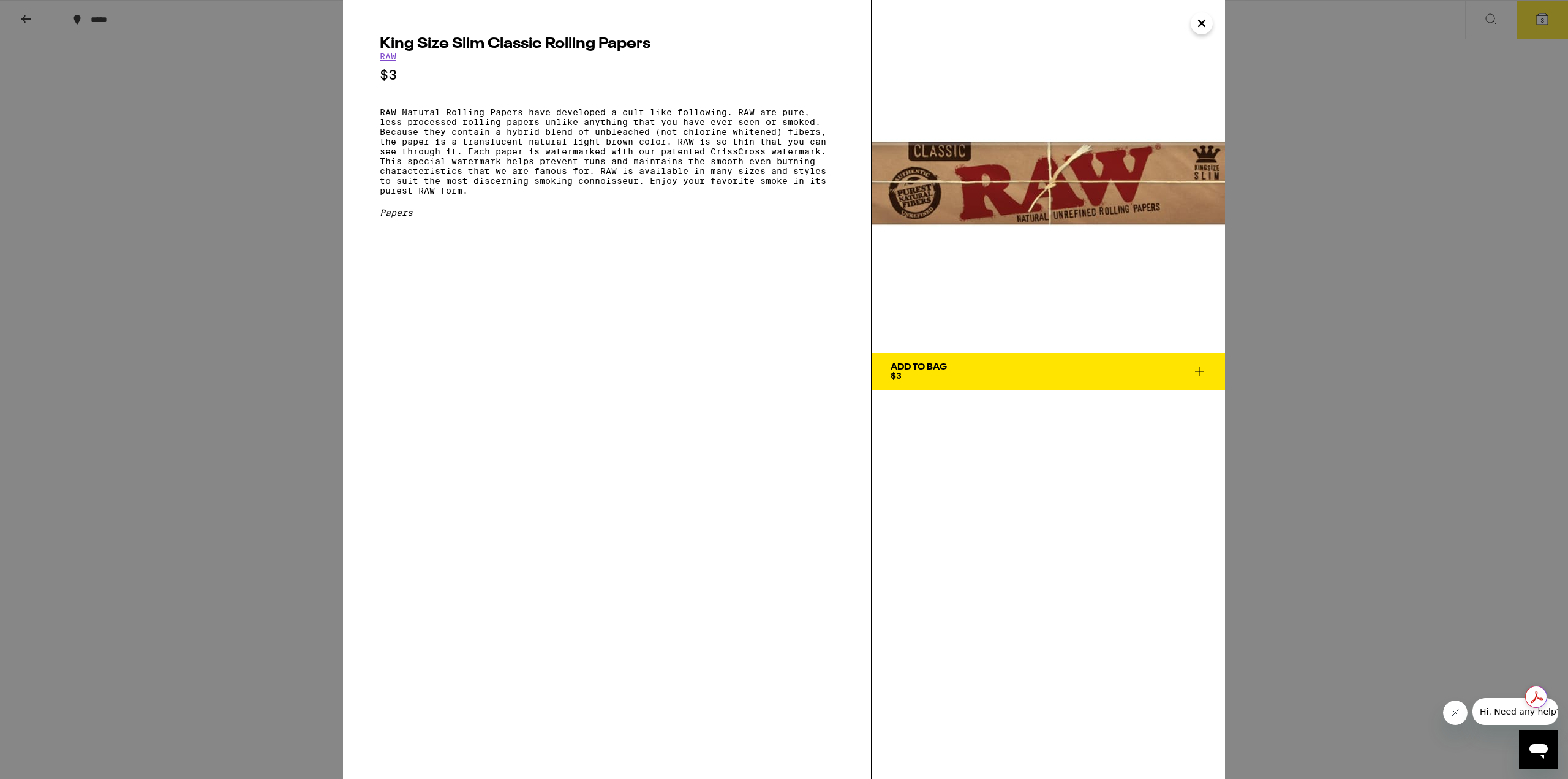
click at [1206, 28] on icon "Close" at bounding box center [1201, 23] width 14 height 19
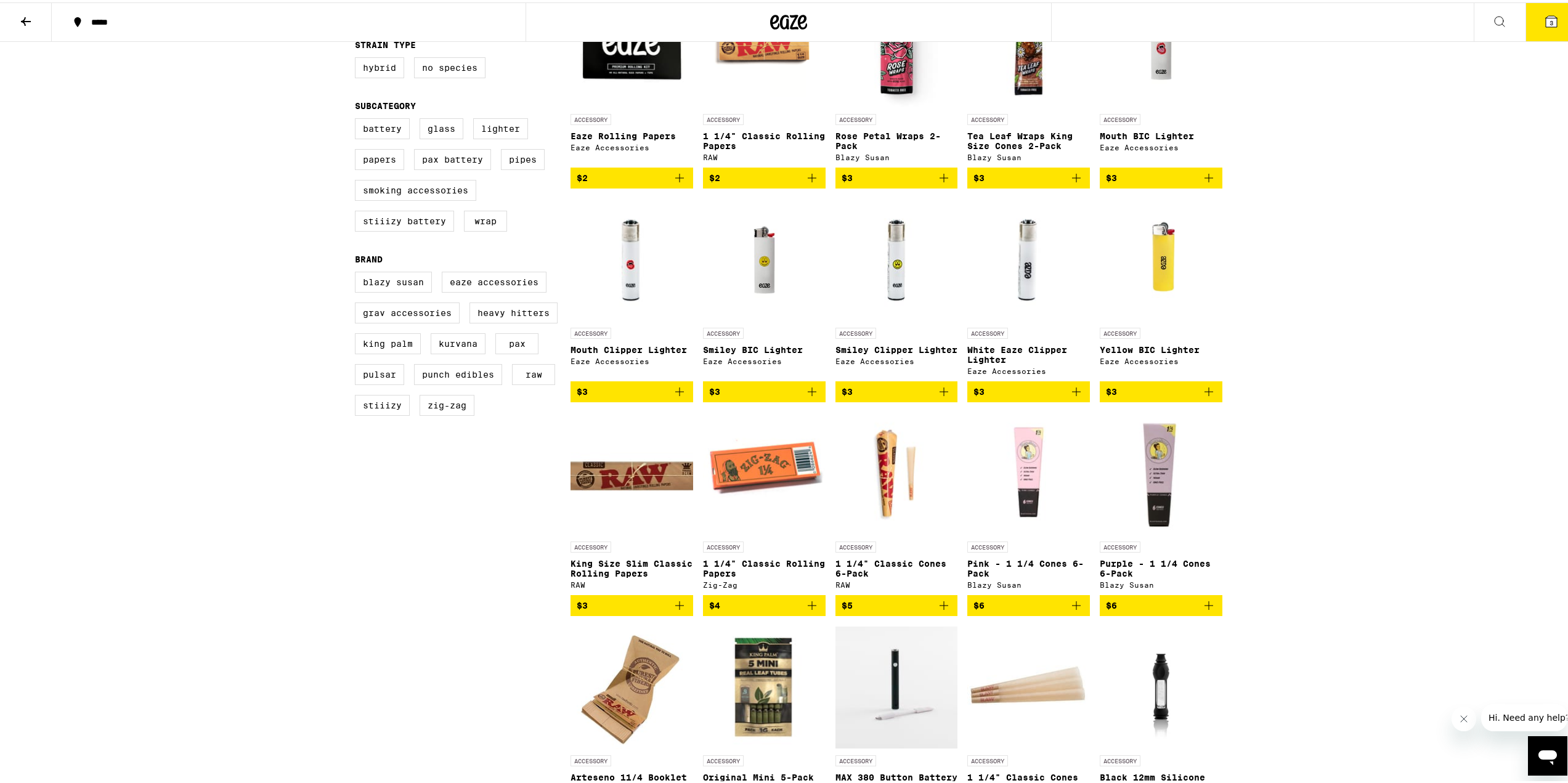
scroll to position [196, 0]
click at [892, 477] on img at bounding box center [896, 471] width 122 height 123
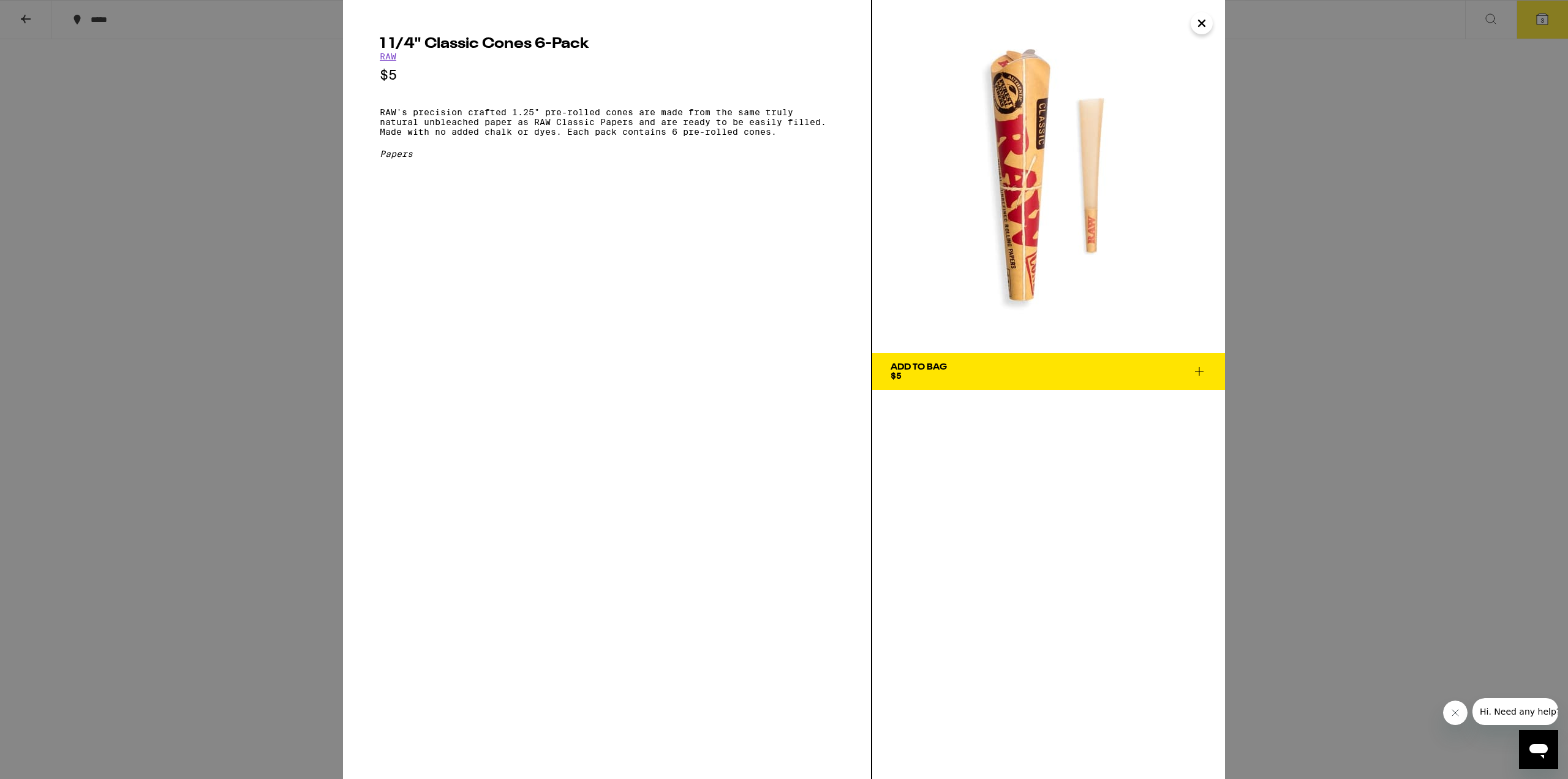
click at [1210, 25] on button "Close" at bounding box center [1202, 23] width 22 height 22
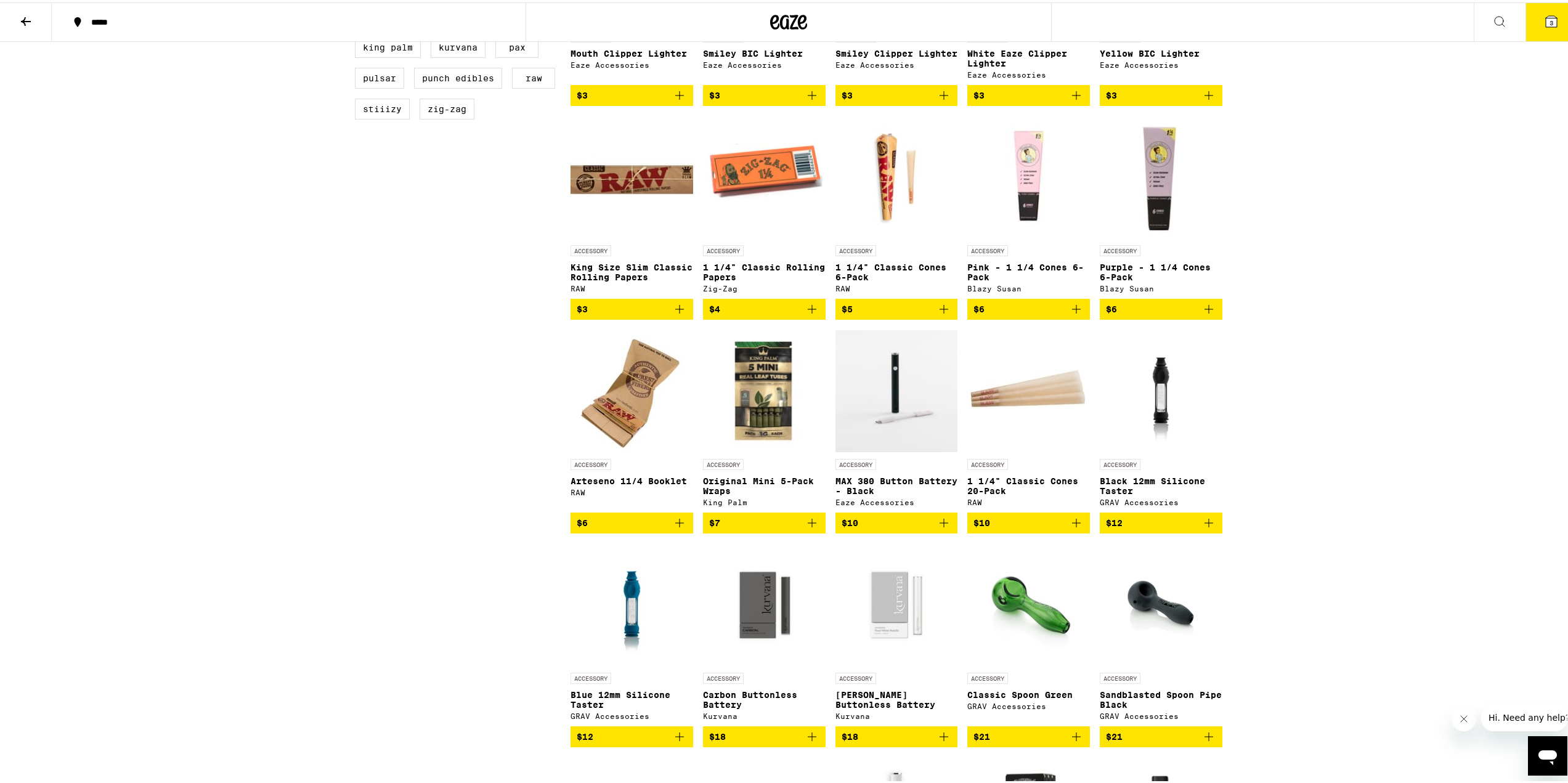
scroll to position [493, 0]
click at [1050, 400] on img at bounding box center [1028, 388] width 122 height 123
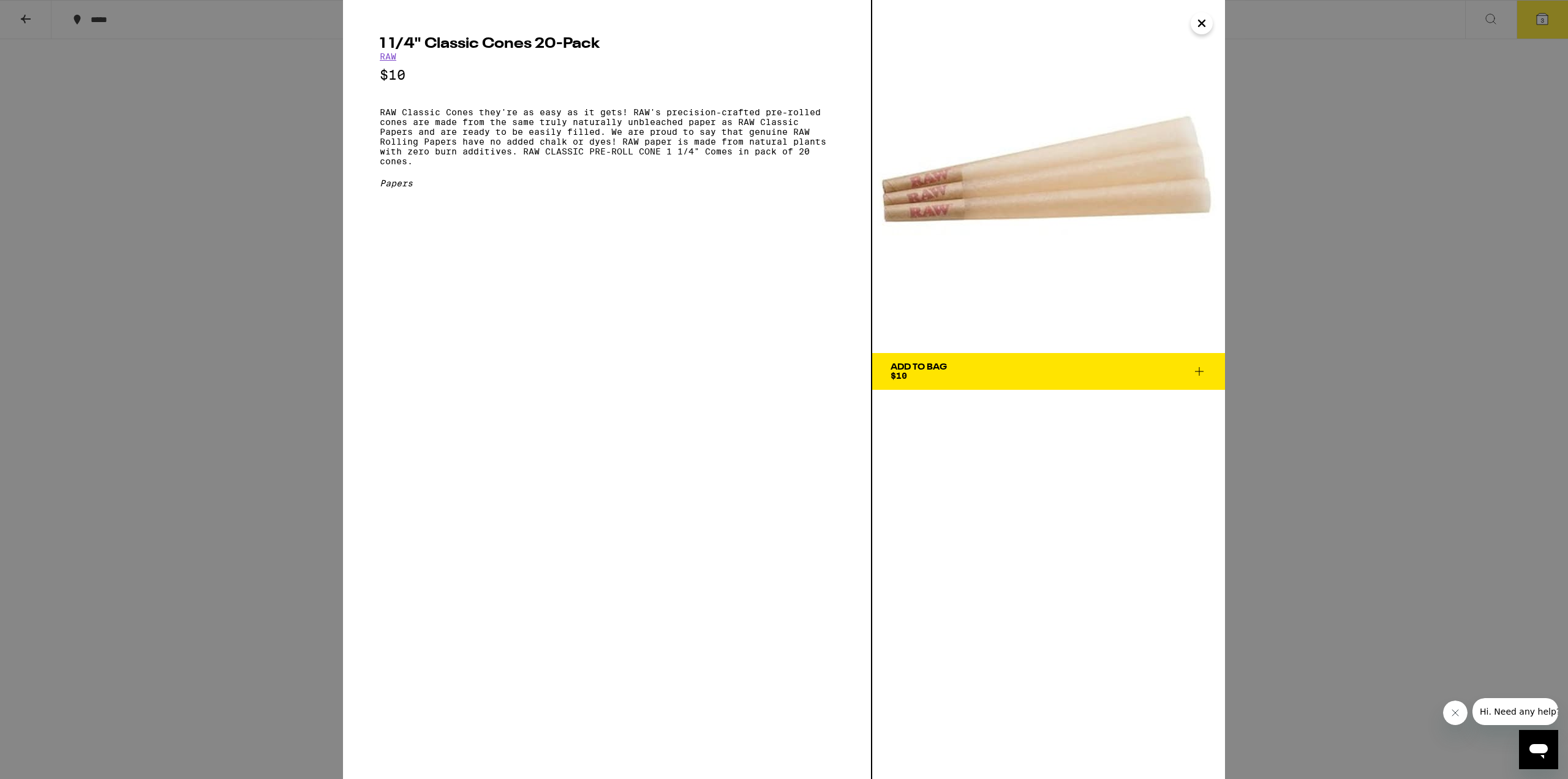
click at [1191, 367] on span "Add To Bag $10" at bounding box center [1049, 371] width 316 height 17
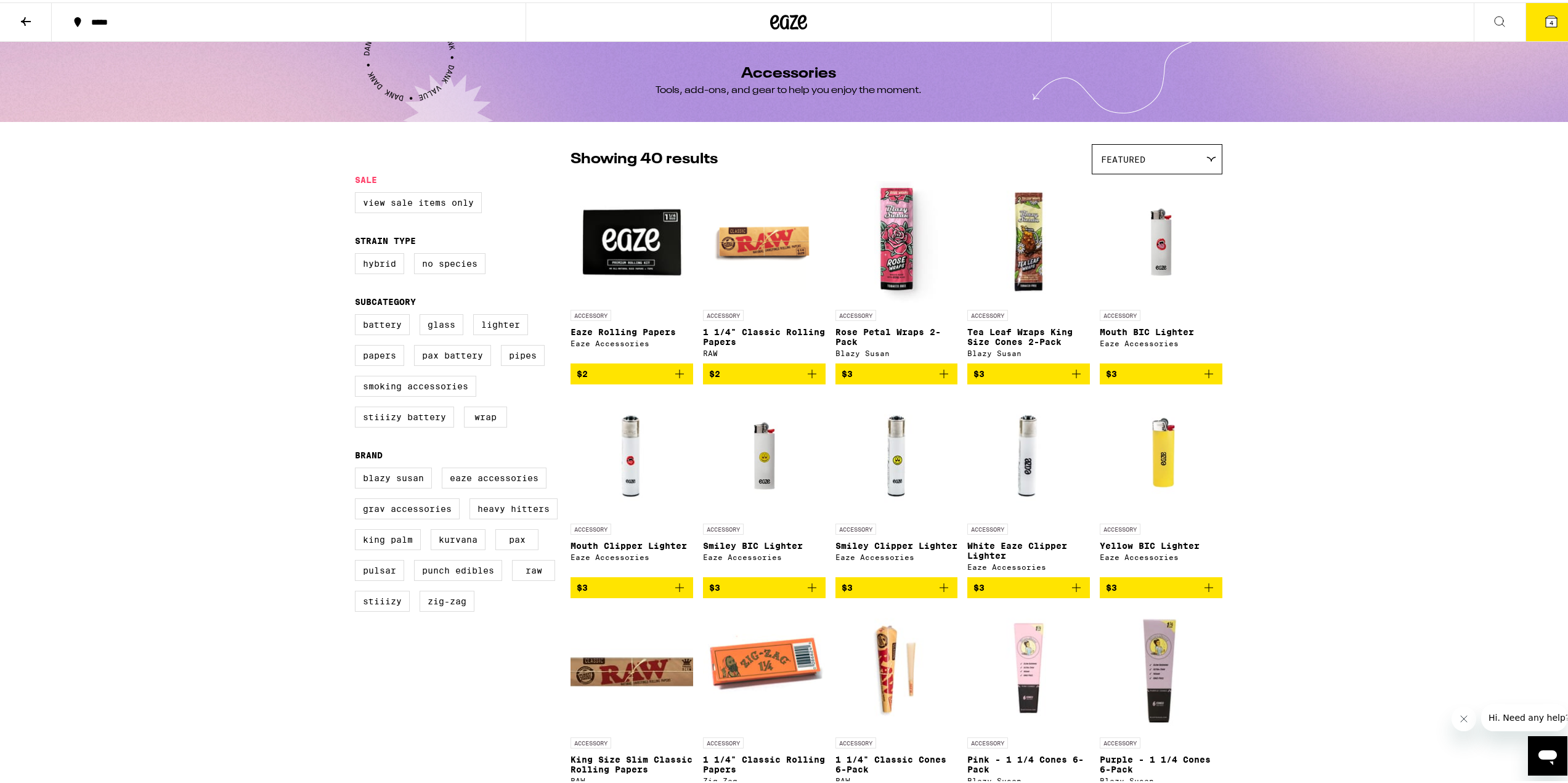
click at [1547, 16] on icon at bounding box center [1551, 19] width 11 height 11
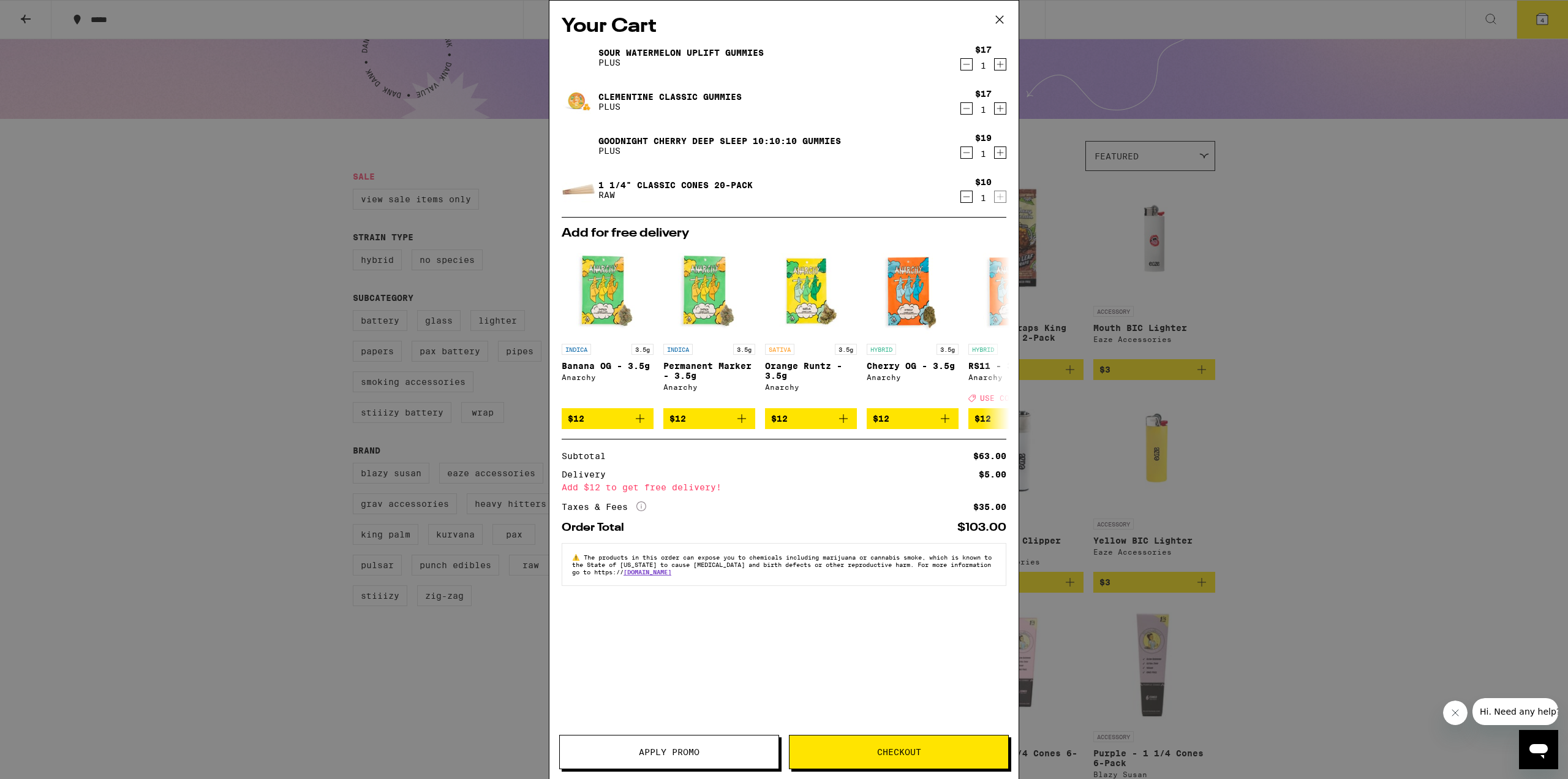
click at [1002, 150] on icon "Increment" at bounding box center [1000, 152] width 11 height 14
click at [1000, 108] on icon "Increment" at bounding box center [1000, 109] width 7 height 7
click at [668, 760] on button "Apply Promo" at bounding box center [669, 752] width 220 height 34
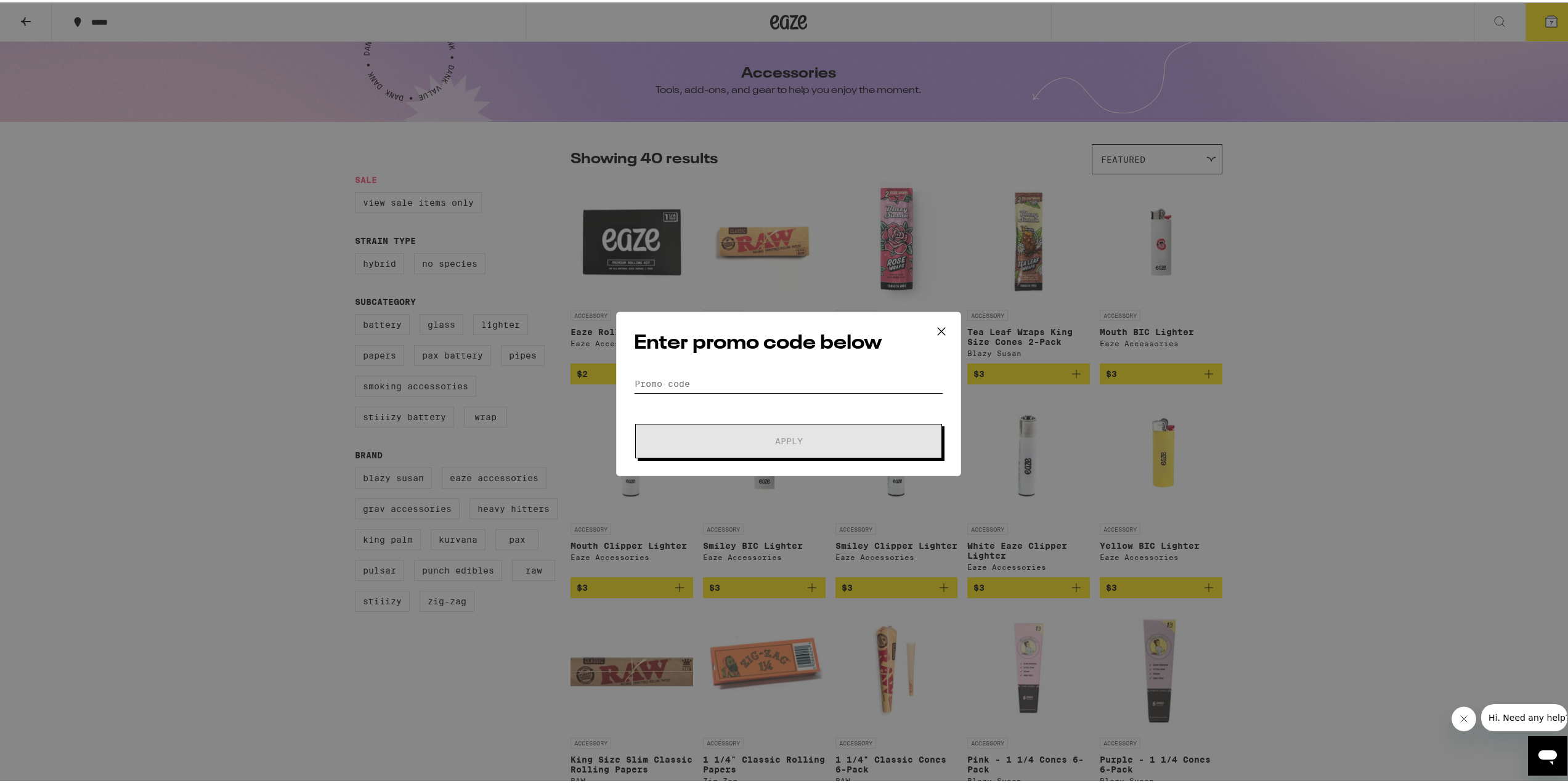
click at [712, 377] on input "Promo Code" at bounding box center [788, 381] width 309 height 19
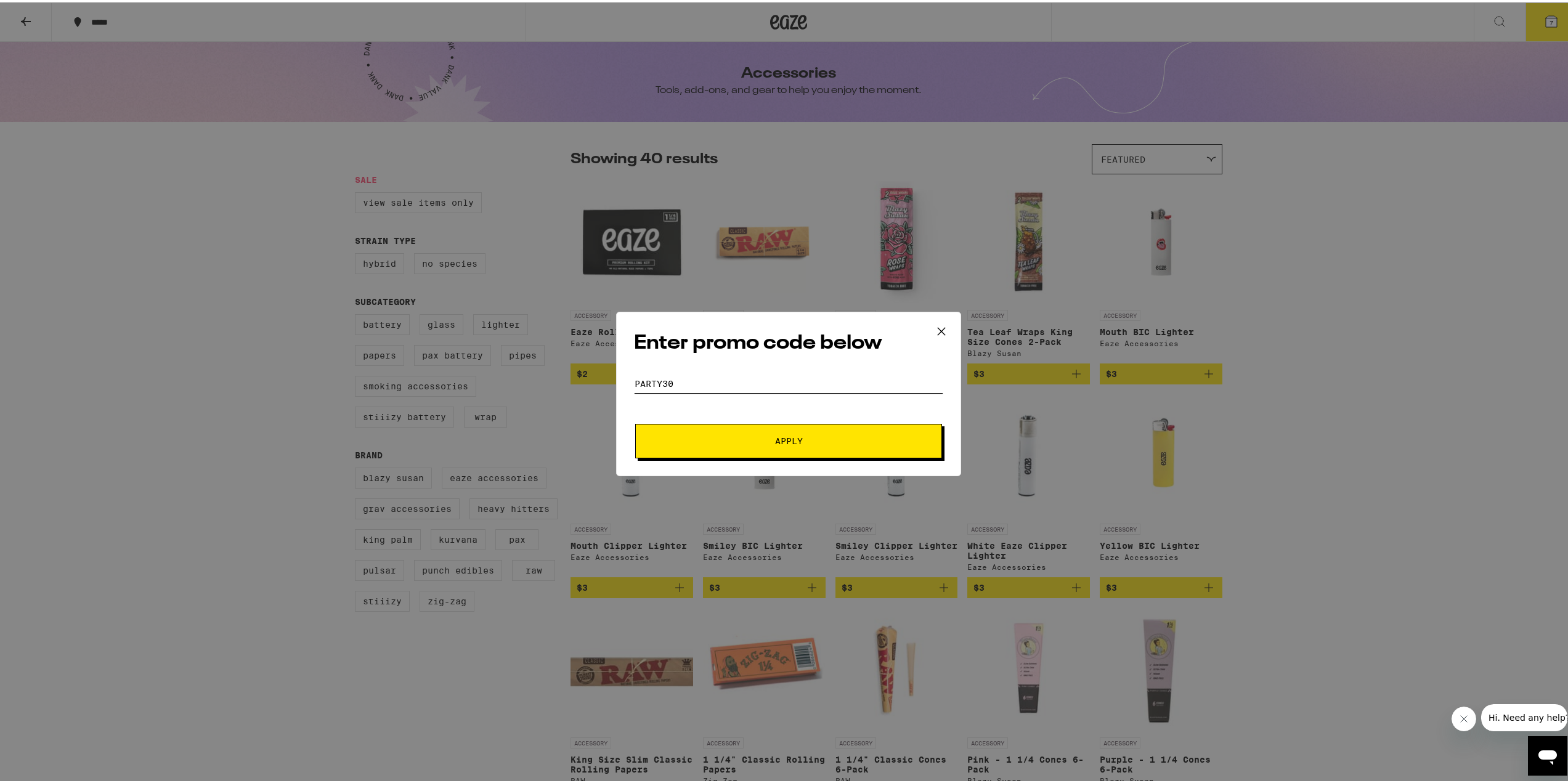
type input "PARTY30"
click at [775, 436] on span "Apply" at bounding box center [788, 438] width 28 height 8
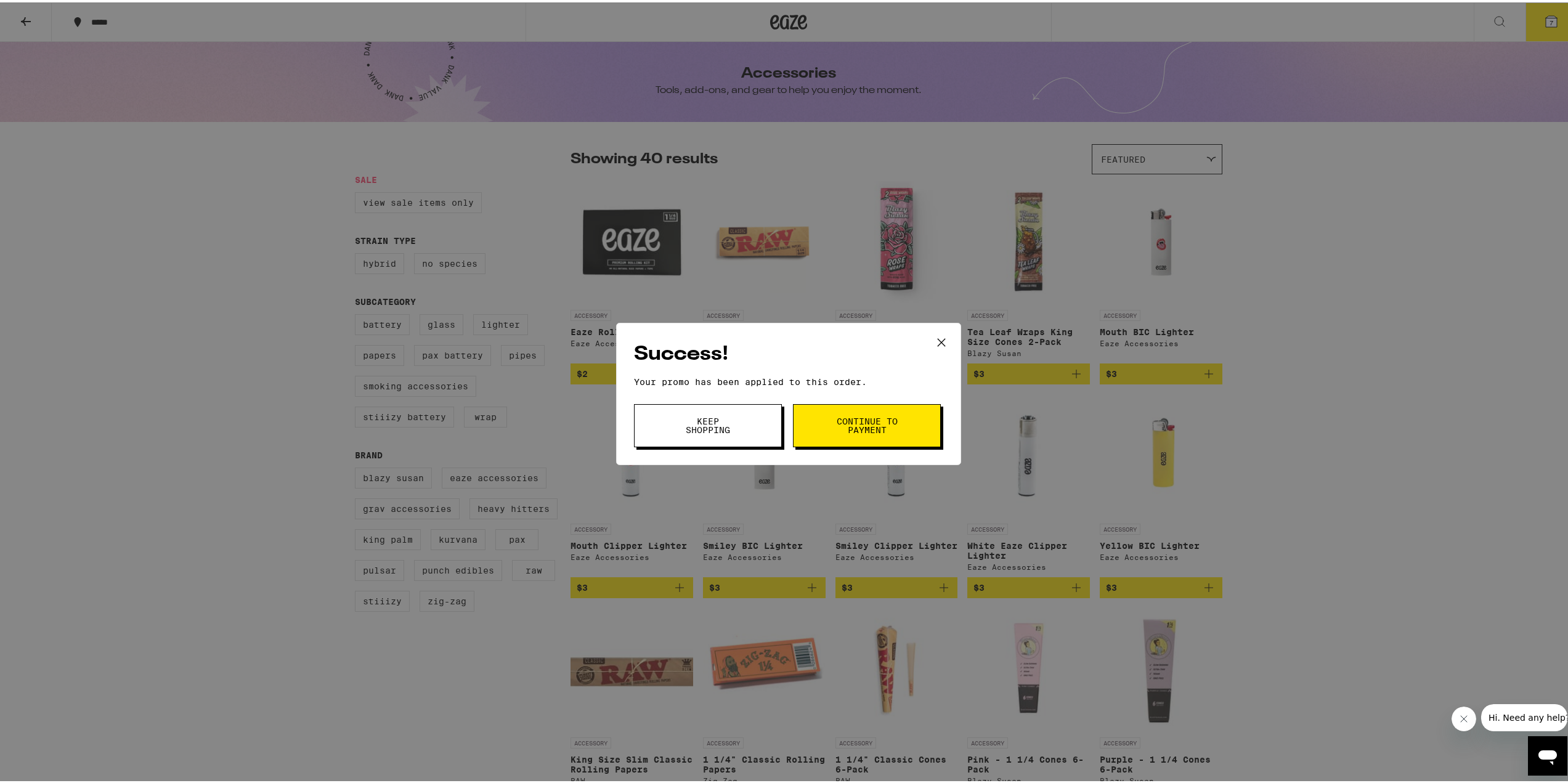
click at [849, 417] on span "Continue to payment" at bounding box center [867, 423] width 63 height 17
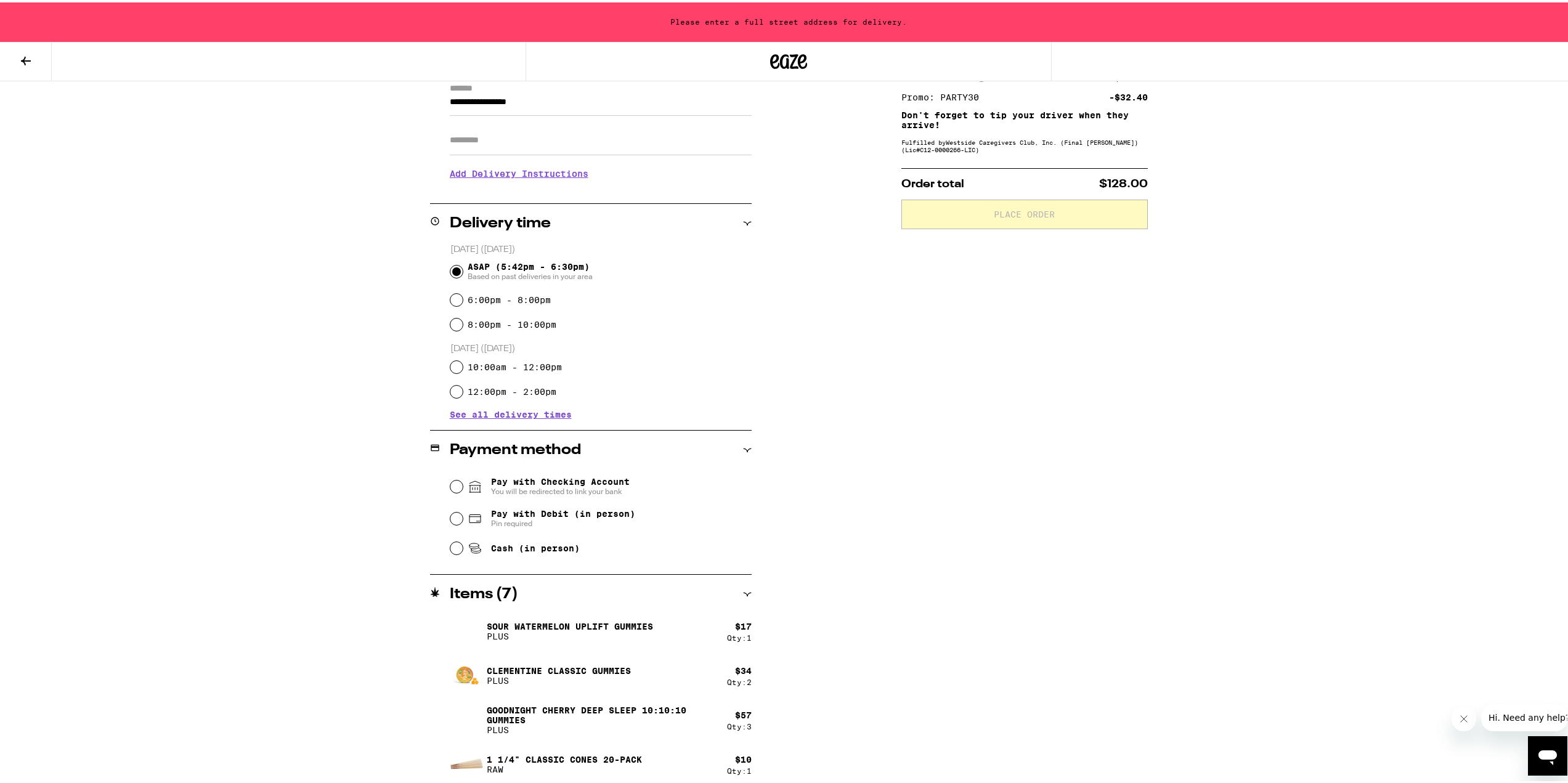
scroll to position [188, 0]
